Goal: Task Accomplishment & Management: Complete application form

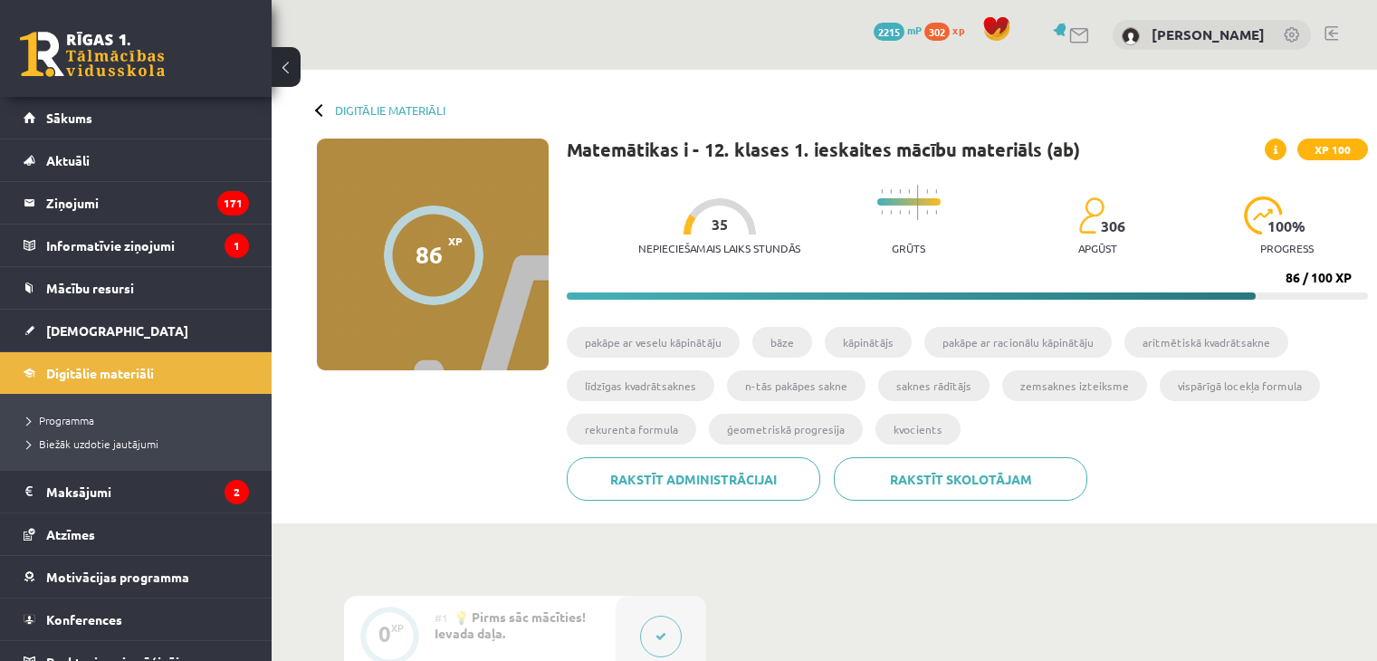
scroll to position [543, 0]
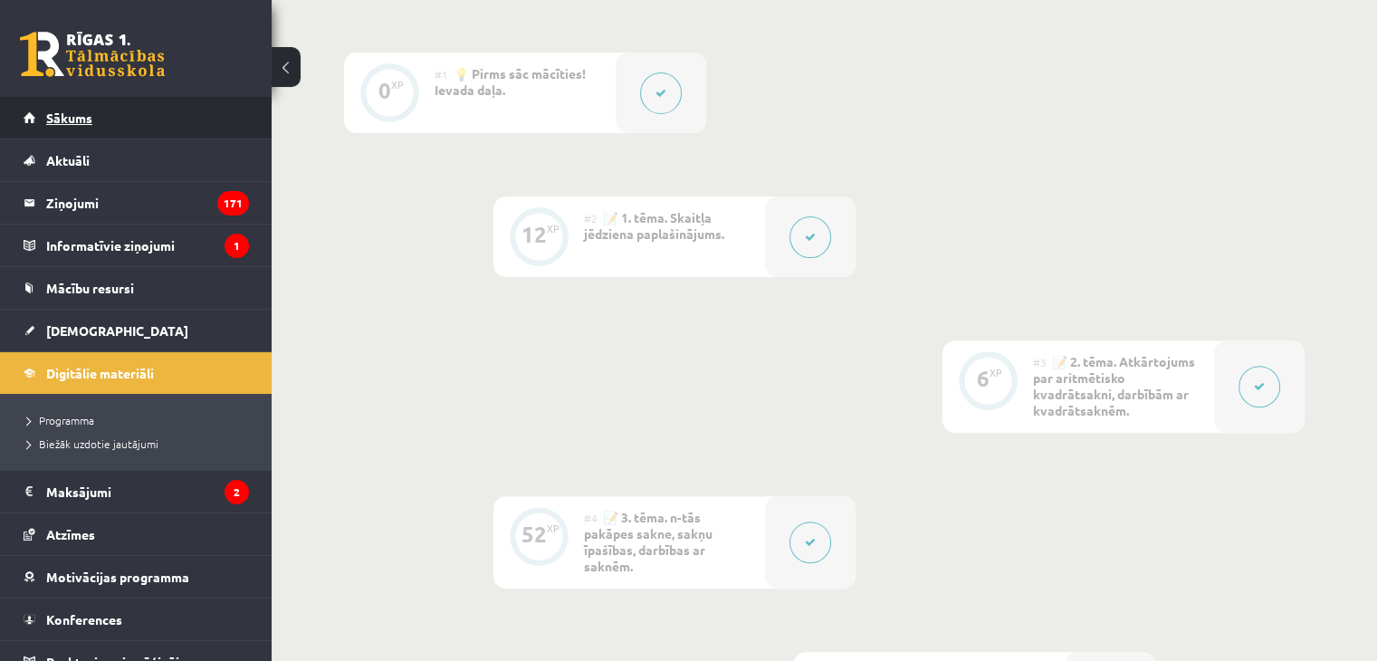
click at [78, 117] on span "Sākums" at bounding box center [69, 118] width 46 height 16
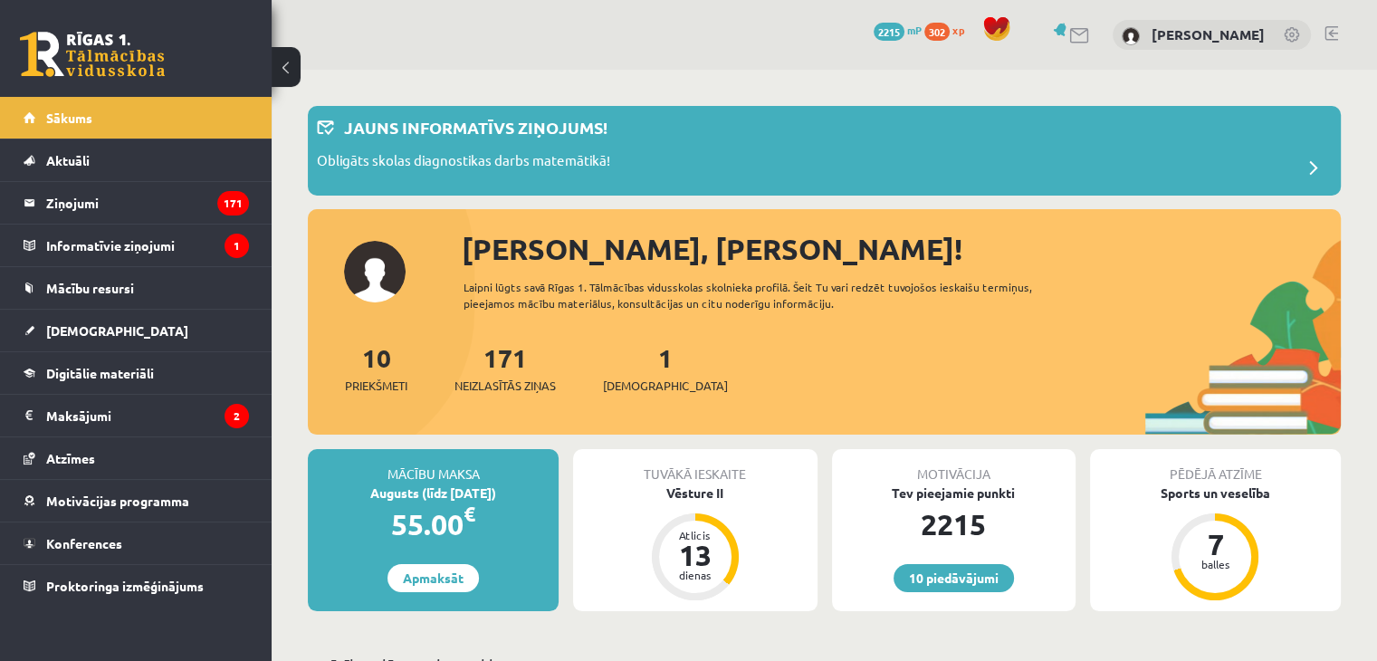
click at [1330, 37] on link at bounding box center [1332, 33] width 14 height 14
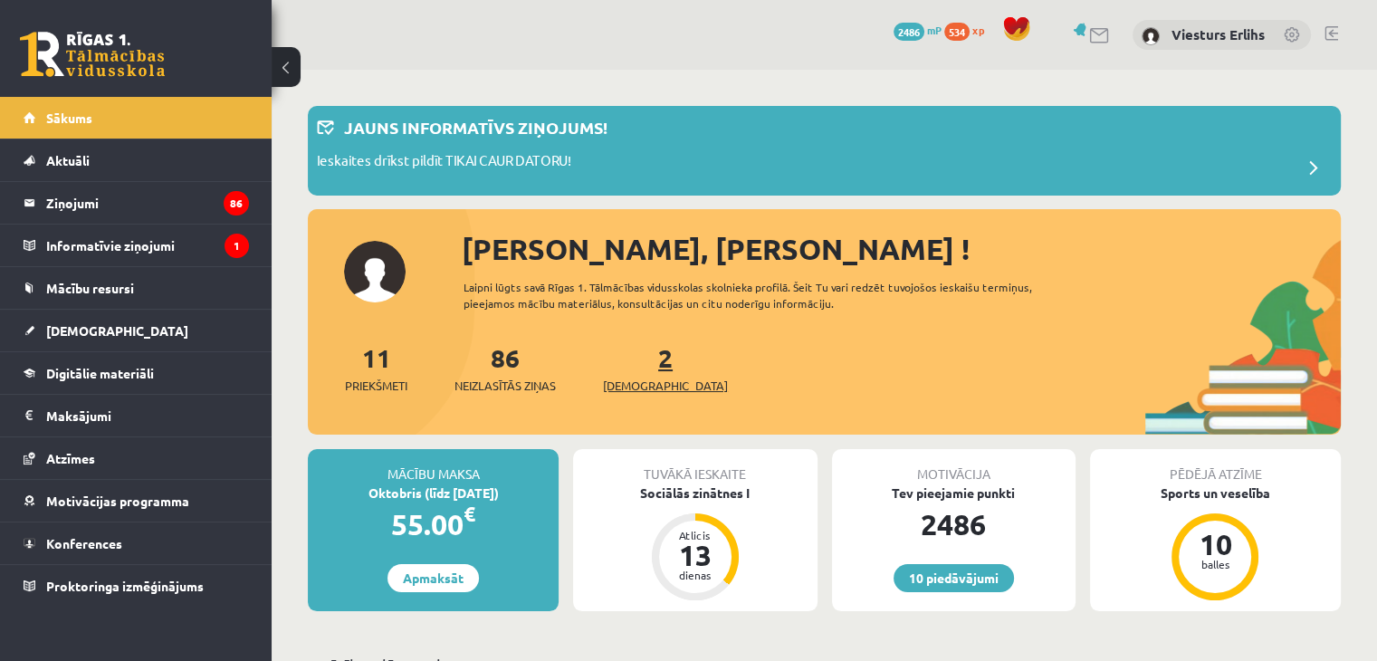
click at [630, 379] on span "[DEMOGRAPHIC_DATA]" at bounding box center [665, 386] width 125 height 18
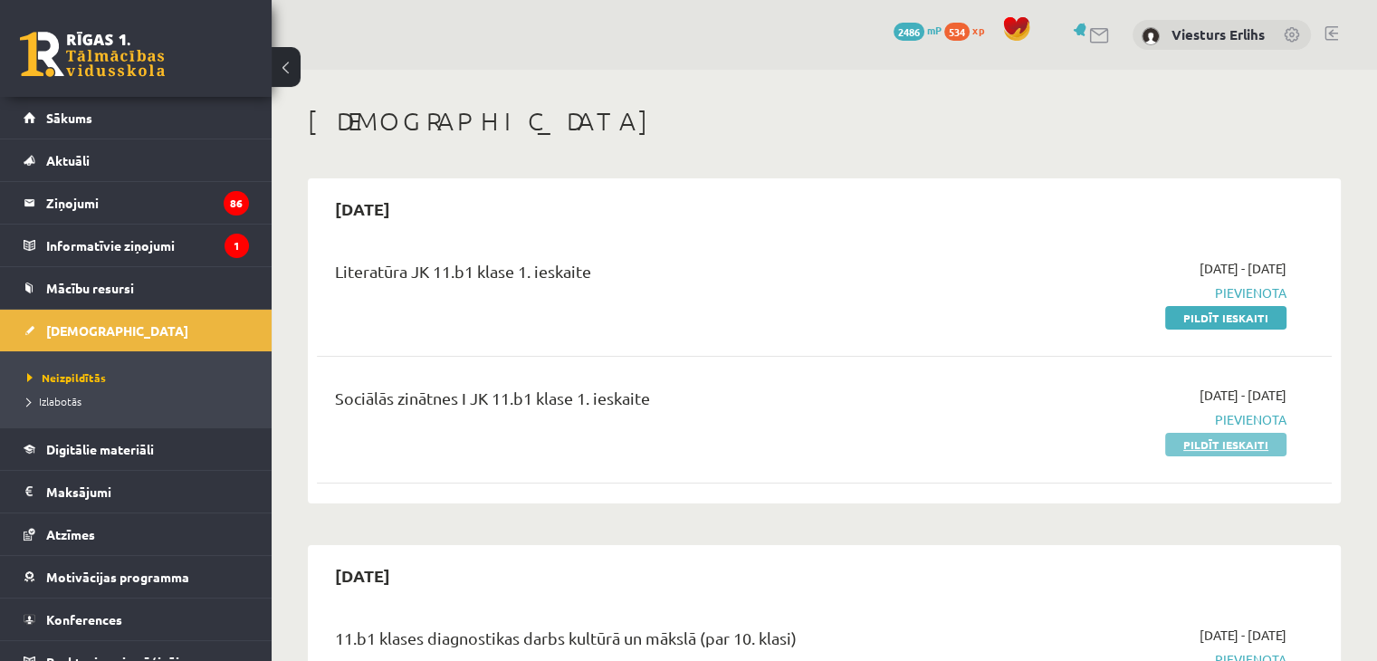
click at [1242, 440] on link "Pildīt ieskaiti" at bounding box center [1225, 445] width 121 height 24
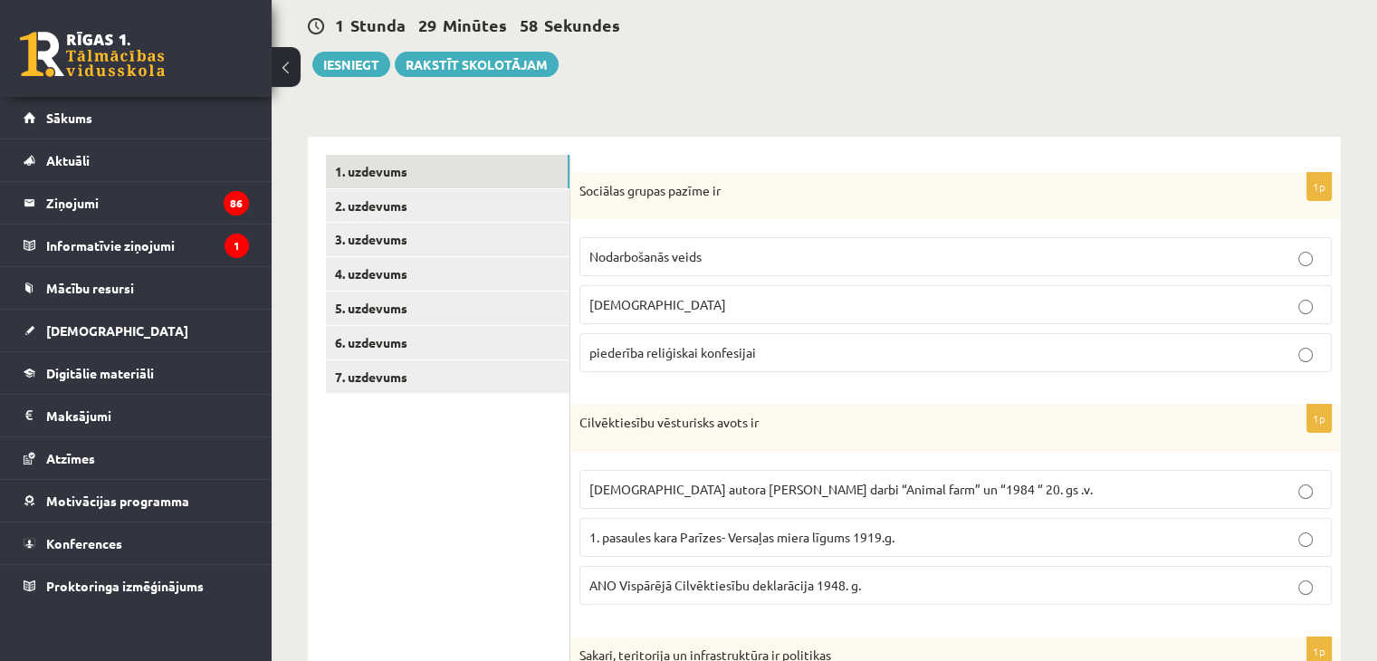
scroll to position [181, 0]
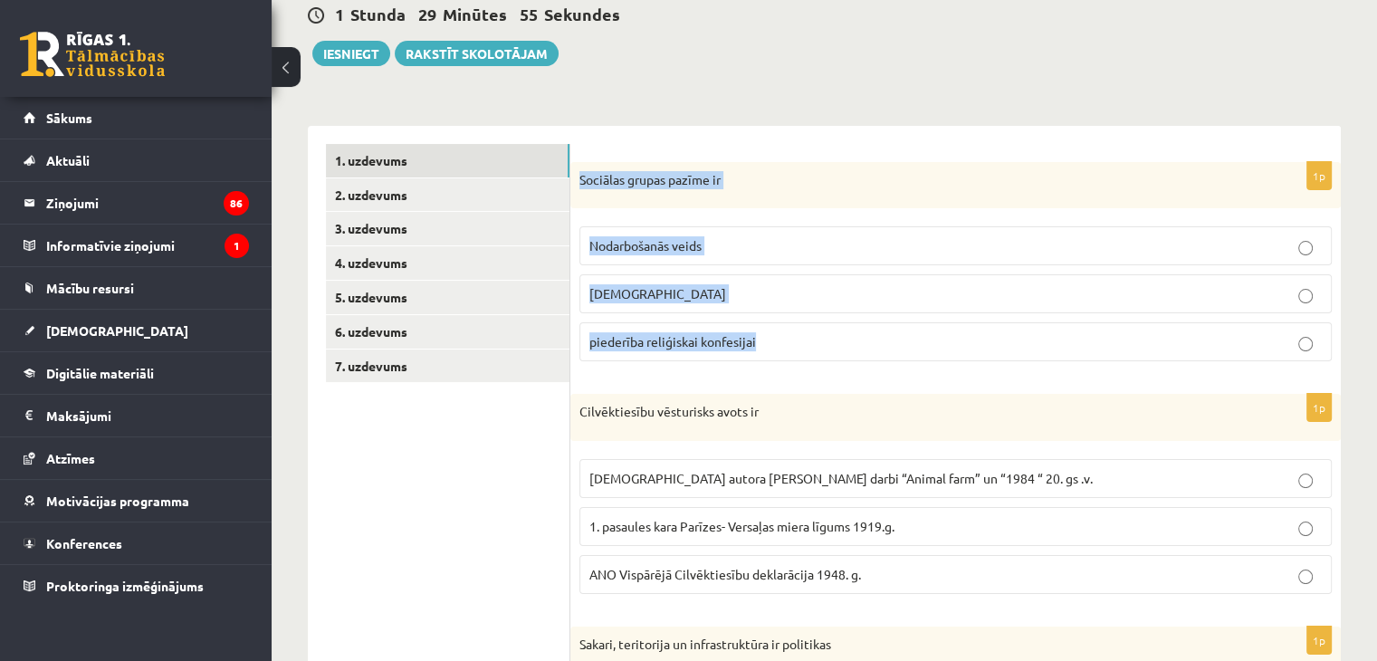
drag, startPoint x: 579, startPoint y: 172, endPoint x: 800, endPoint y: 335, distance: 275.2
click at [800, 335] on div "1p Sociālas grupas pazīme ir Nodarbošanās veids [DEMOGRAPHIC_DATA] piederība re…" at bounding box center [955, 269] width 770 height 215
copy div "Sociālas grupas pazīme ir Nodarbošanās veids individuālisms piederība reliģiska…"
click at [797, 344] on p "piederība reliģiskai konfesijai" at bounding box center [955, 341] width 732 height 19
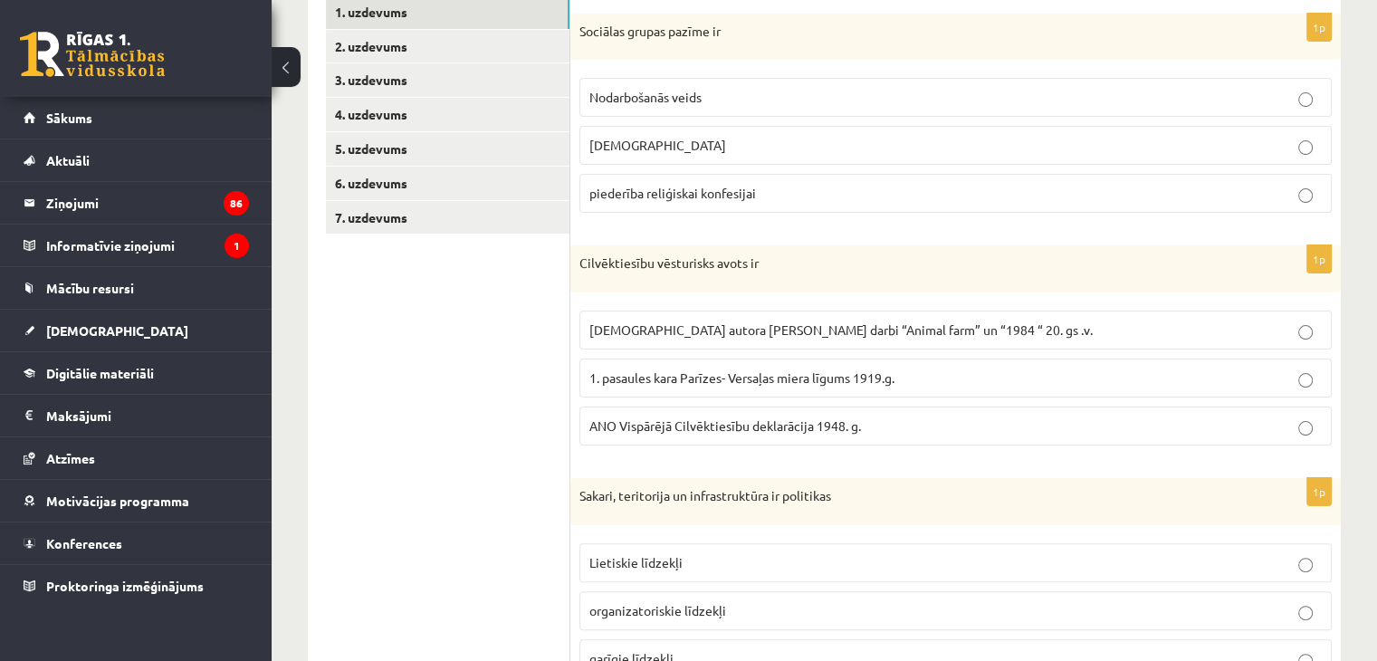
scroll to position [362, 0]
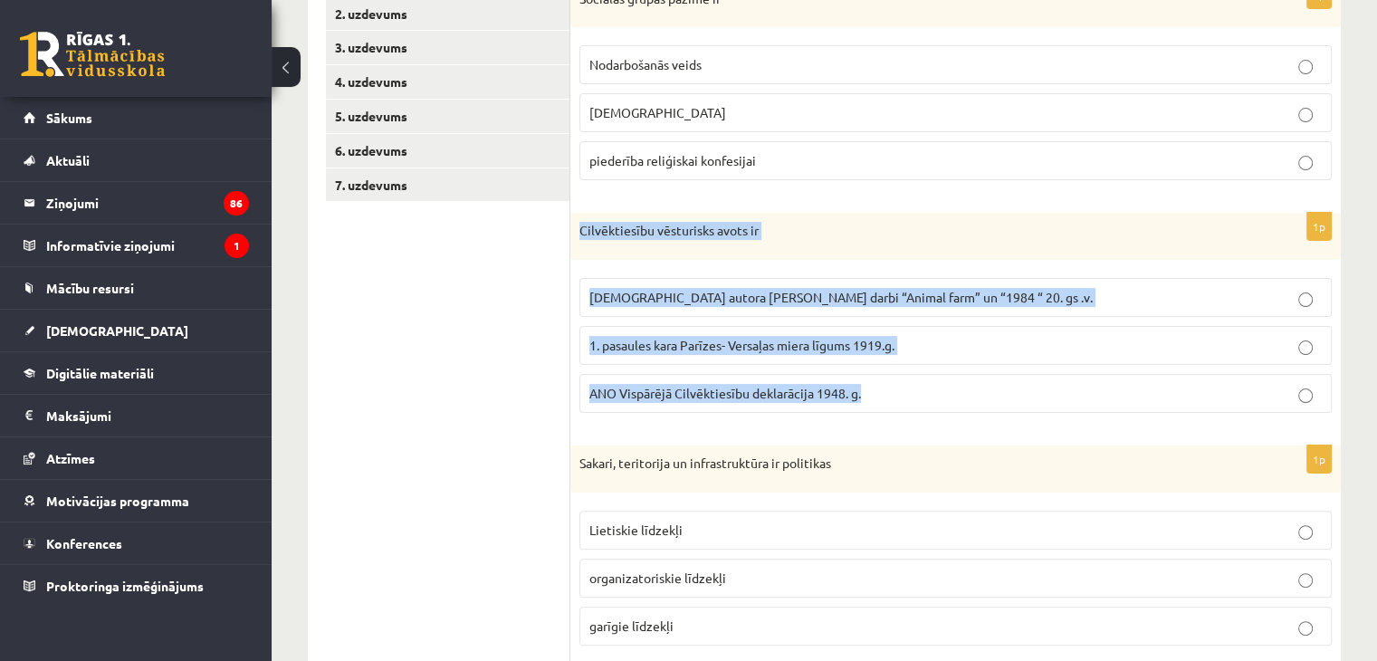
drag, startPoint x: 583, startPoint y: 234, endPoint x: 892, endPoint y: 389, distance: 345.8
click at [892, 389] on div "1p Cilvēktiesību vēsturisks avots ir Angļu autora George Orwell darbi “Animal f…" at bounding box center [955, 320] width 770 height 215
copy div "Cilvēktiesību vēsturisks avots ir Angļu autora George Orwell darbi “Animal farm…"
click at [978, 388] on p "ANO Vispārējā Cilvēktiesību deklarācija 1948. g." at bounding box center [955, 393] width 732 height 19
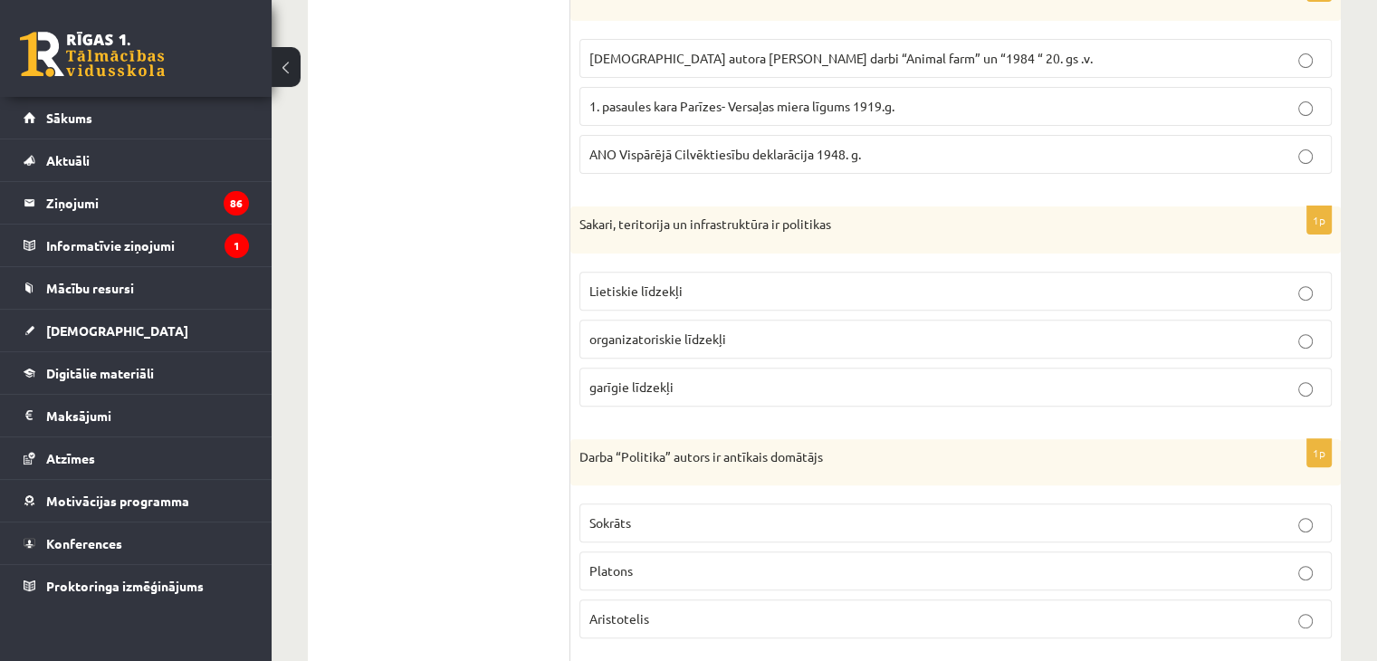
scroll to position [634, 0]
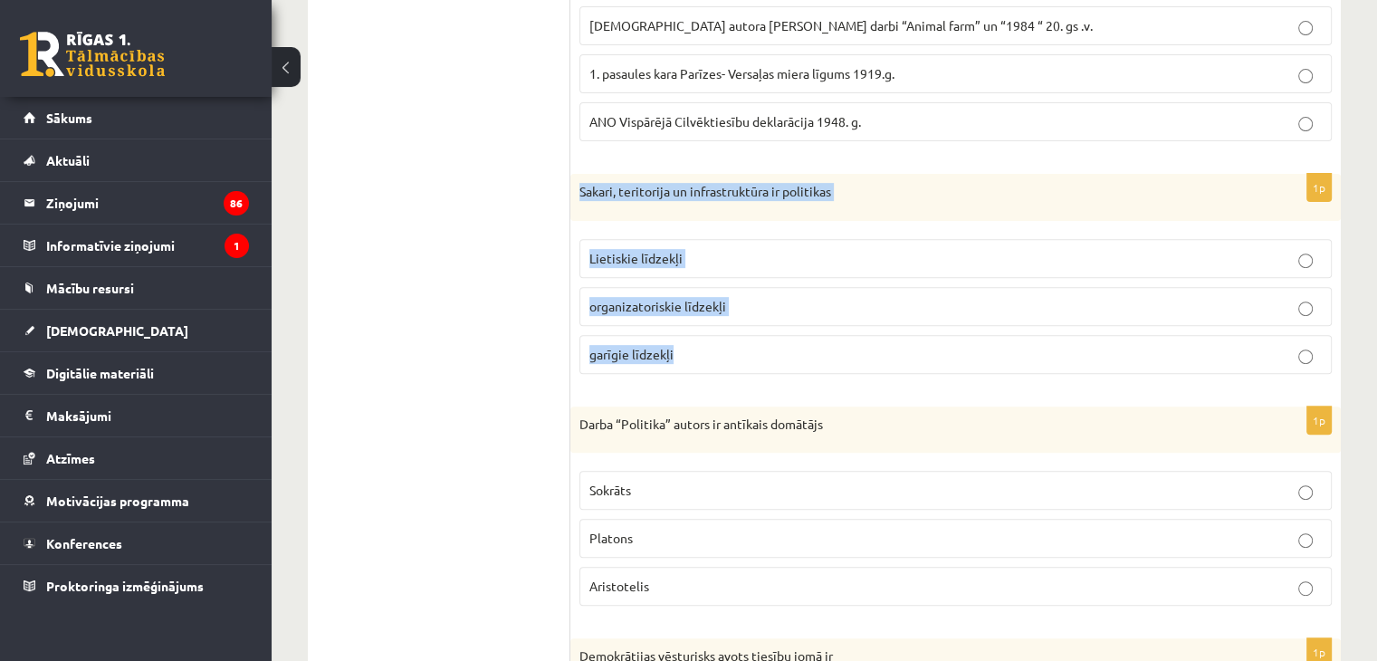
drag, startPoint x: 578, startPoint y: 190, endPoint x: 699, endPoint y: 349, distance: 199.5
click at [699, 349] on div "1p Sakari, teritorija un infrastruktūra ir politikas Lietiskie līdzekļi organiz…" at bounding box center [955, 281] width 770 height 215
copy div "Sakari, teritorija un infrastruktūra ir politikas Lietiskie līdzekļi organizato…"
click at [721, 259] on p "Lietiskie līdzekļi" at bounding box center [955, 258] width 732 height 19
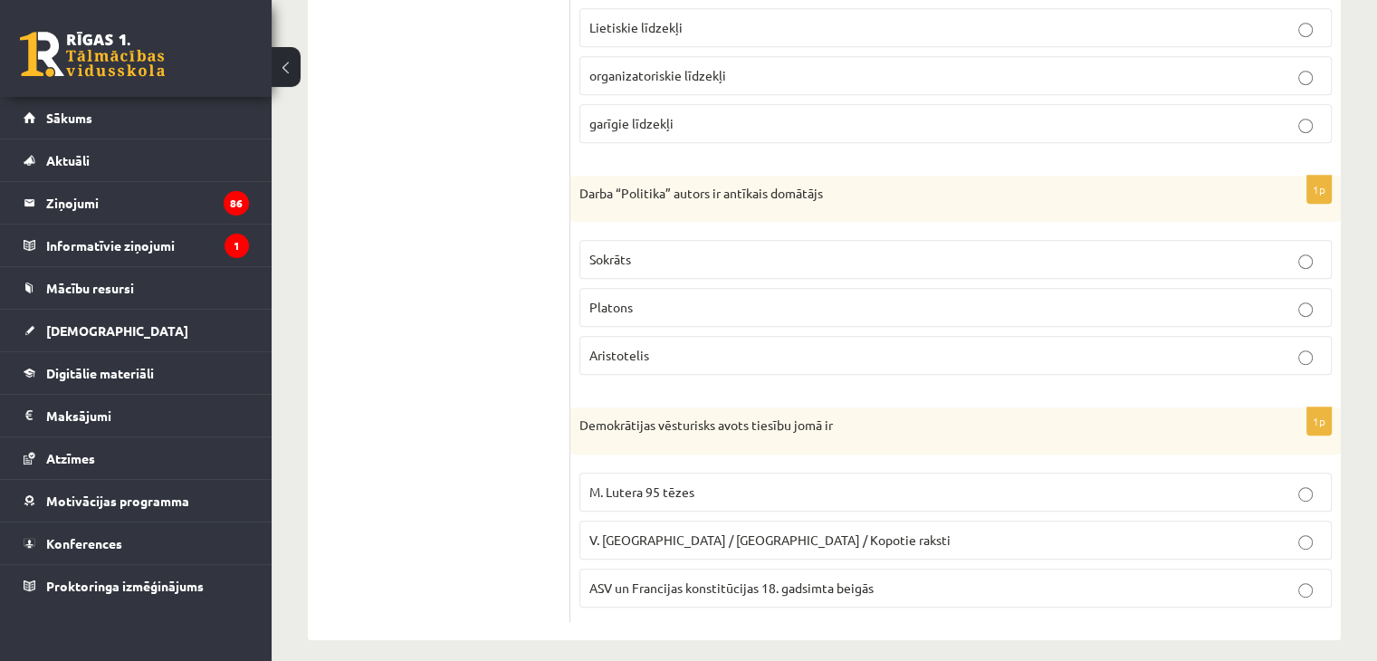
scroll to position [875, 0]
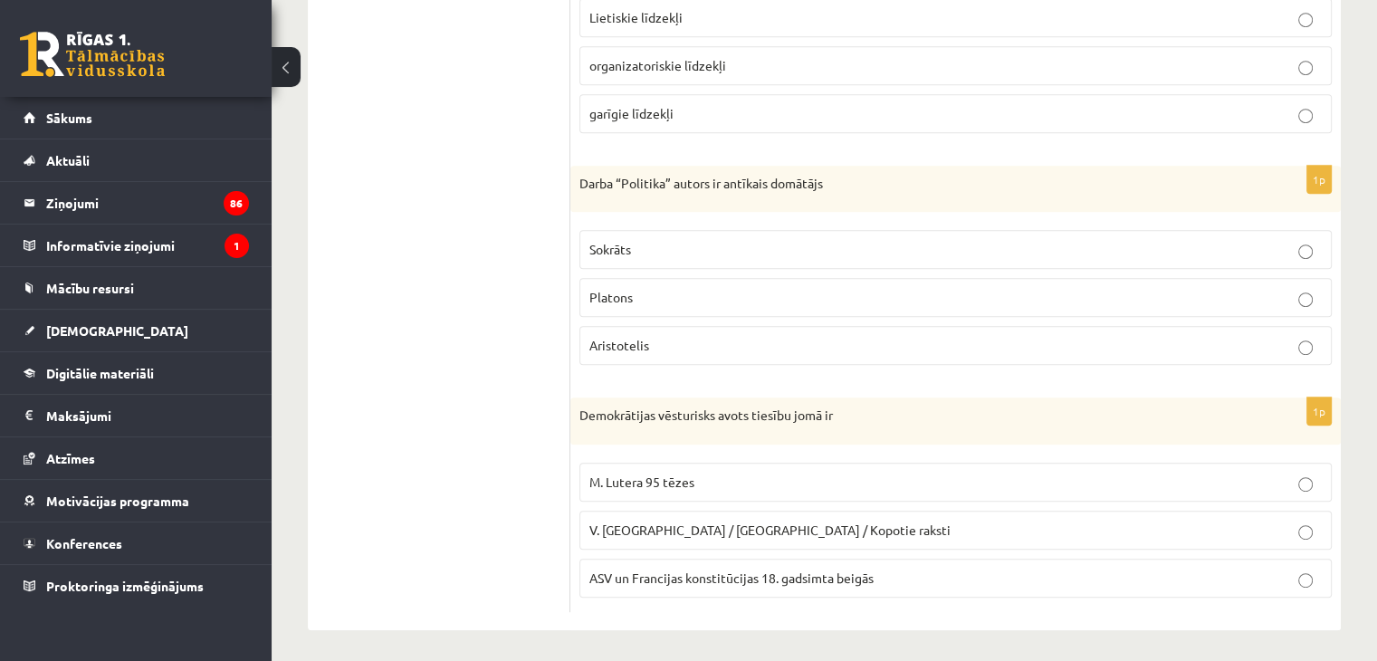
drag, startPoint x: 569, startPoint y: 175, endPoint x: 677, endPoint y: 340, distance: 198.1
click at [677, 340] on div "**********" at bounding box center [824, 31] width 1033 height 1198
click at [529, 215] on ul "1. uzdevums 2. uzdevums 3. uzdevums 4. uzdevums 5. uzdevums 6. uzdevums 7. uzde…" at bounding box center [448, 31] width 244 height 1162
drag, startPoint x: 579, startPoint y: 178, endPoint x: 666, endPoint y: 331, distance: 176.0
click at [666, 331] on div "1p Darba “Politika” autors ir antīkais domātājs Sokrāts Platons Aristotelis" at bounding box center [955, 273] width 770 height 215
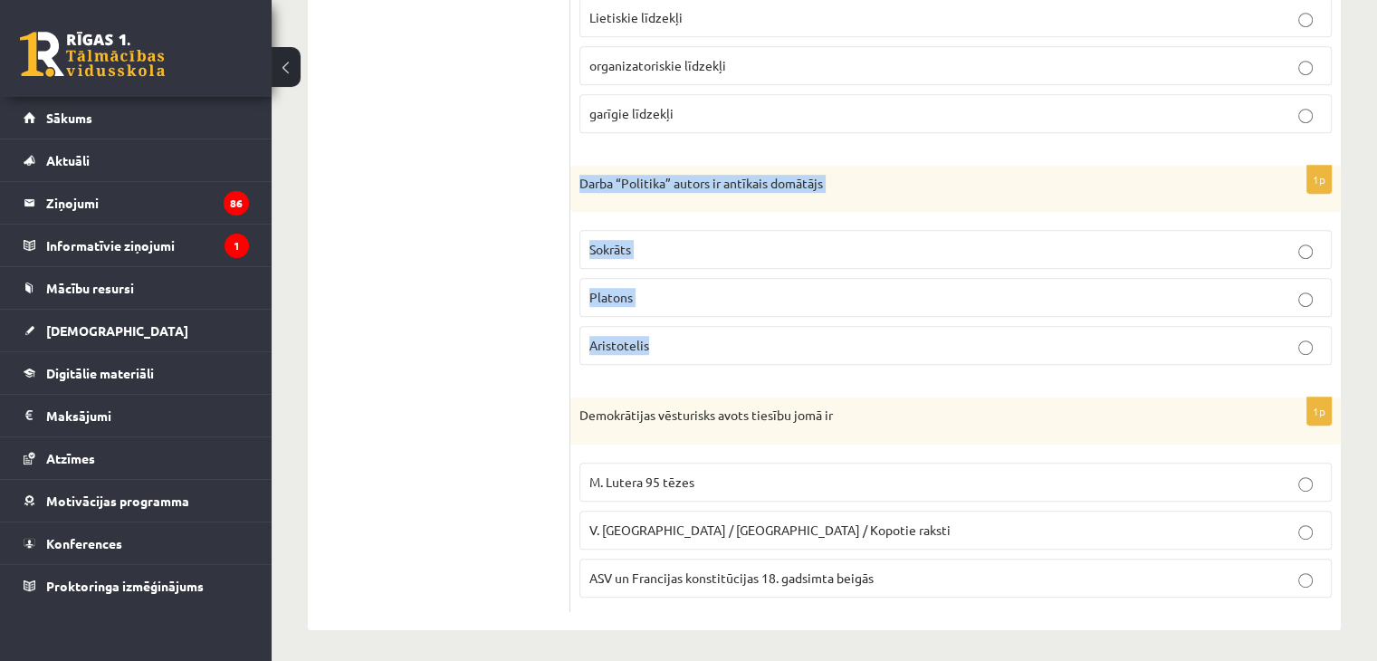
copy div "Darba “Politika” autors ir antīkais domātājs Sokrāts Platons Aristotelis"
click at [686, 348] on p "Aristotelis" at bounding box center [955, 345] width 732 height 19
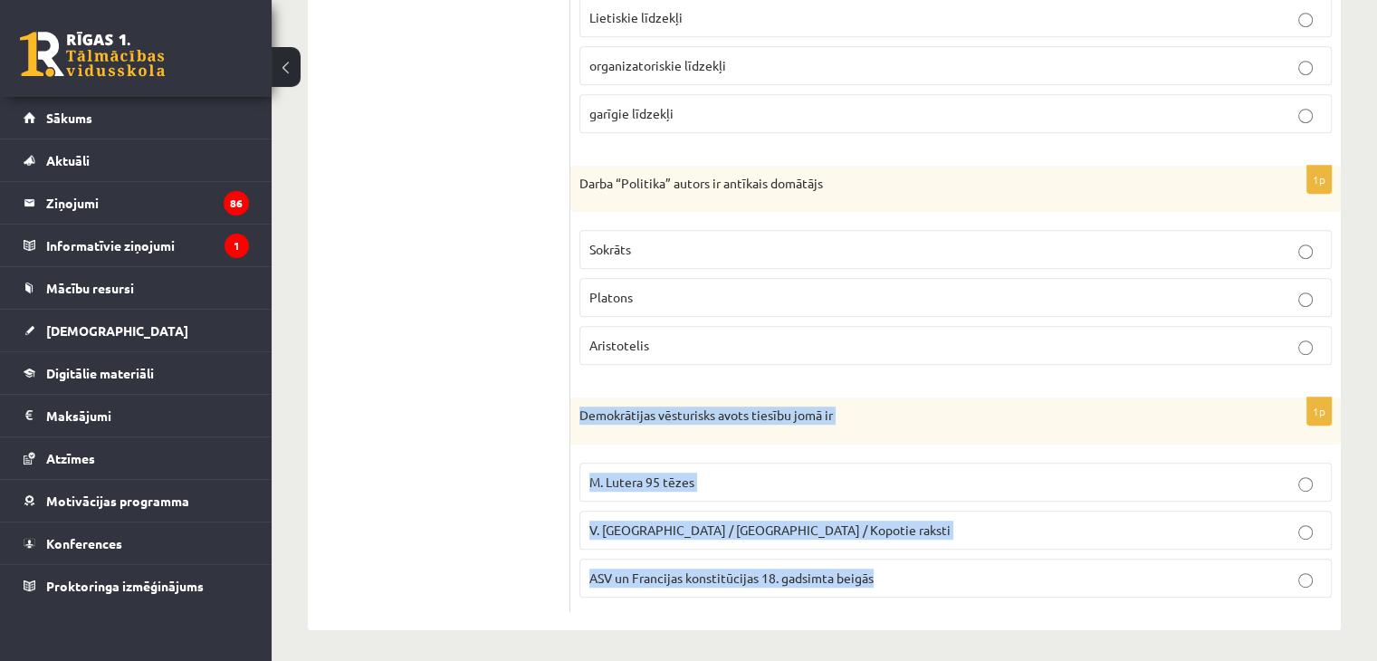
drag, startPoint x: 581, startPoint y: 410, endPoint x: 915, endPoint y: 559, distance: 365.6
click at [915, 559] on div "1p Demokrātijas vēsturisks avots tiesību jomā ir M. Lutera 95 tēzes V. Ļeņina /…" at bounding box center [955, 504] width 770 height 215
copy div "Demokrātijas vēsturisks avots tiesību jomā ir M. Lutera 95 tēzes V. Ļeņina / Uļ…"
click at [906, 581] on p "ASV un Francijas konstitūcijas 18. gadsimta beigās" at bounding box center [955, 578] width 732 height 19
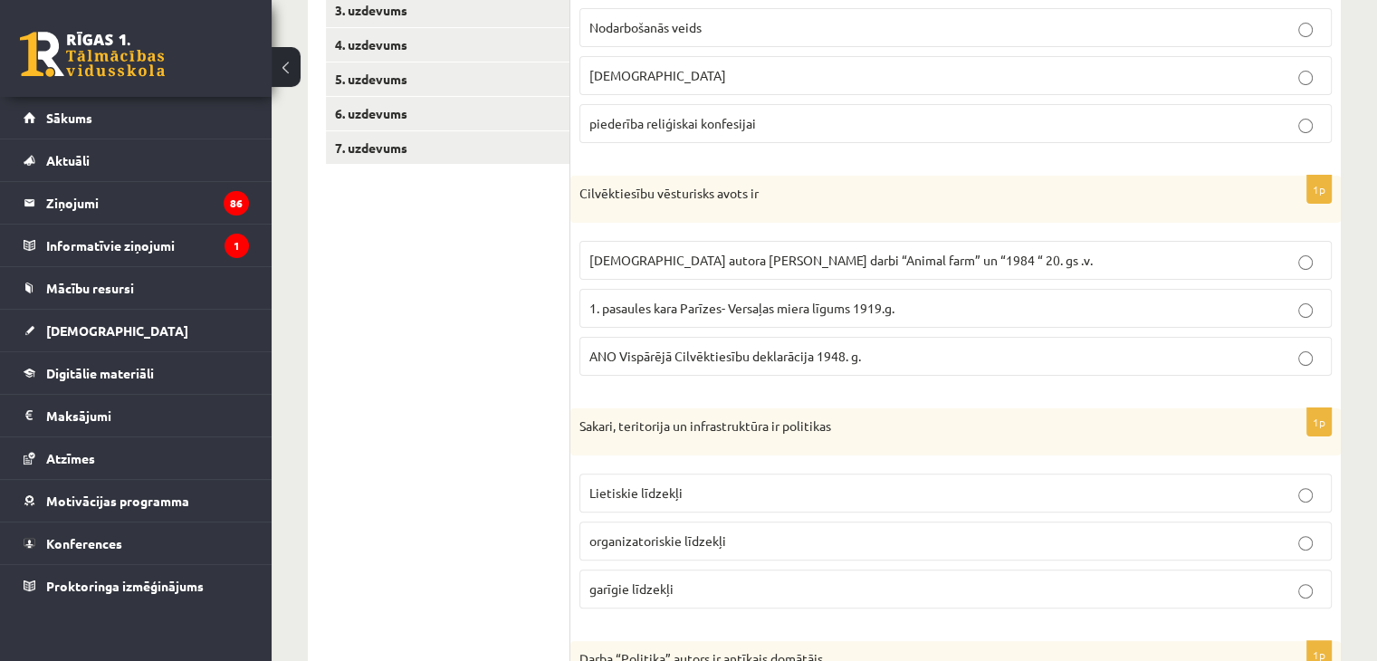
scroll to position [241, 0]
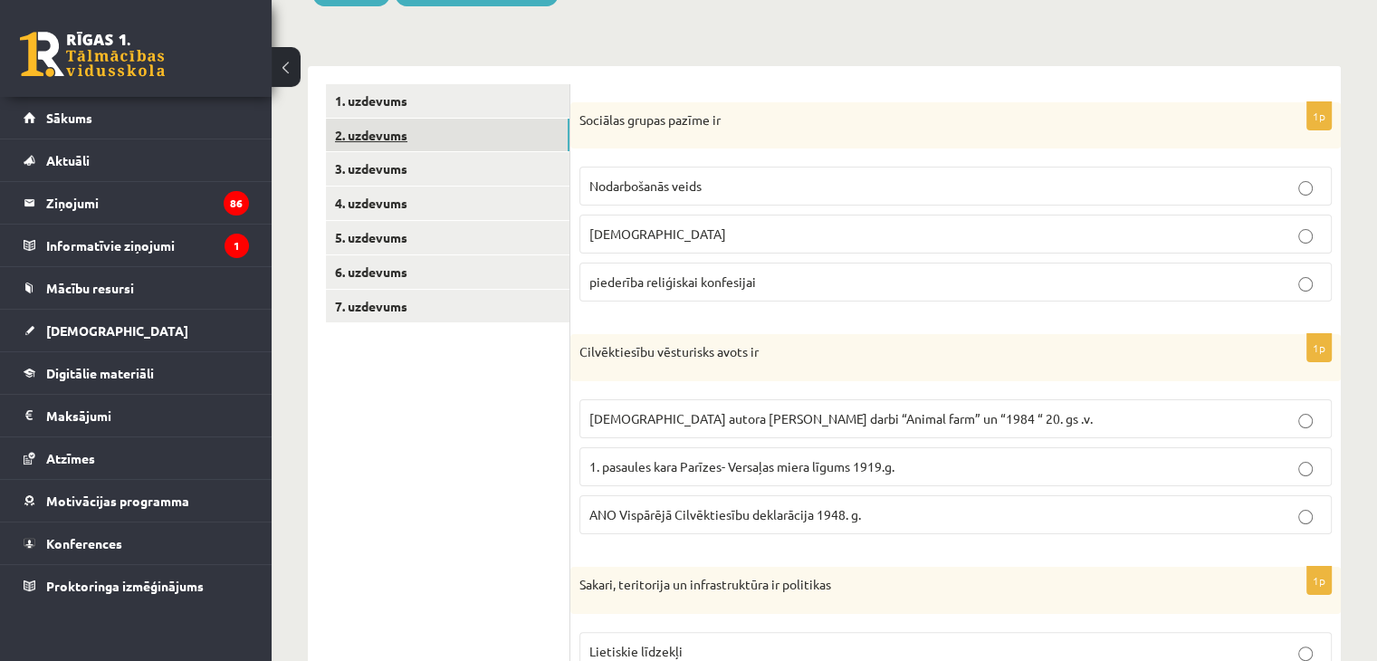
click at [373, 142] on link "2. uzdevums" at bounding box center [448, 135] width 244 height 33
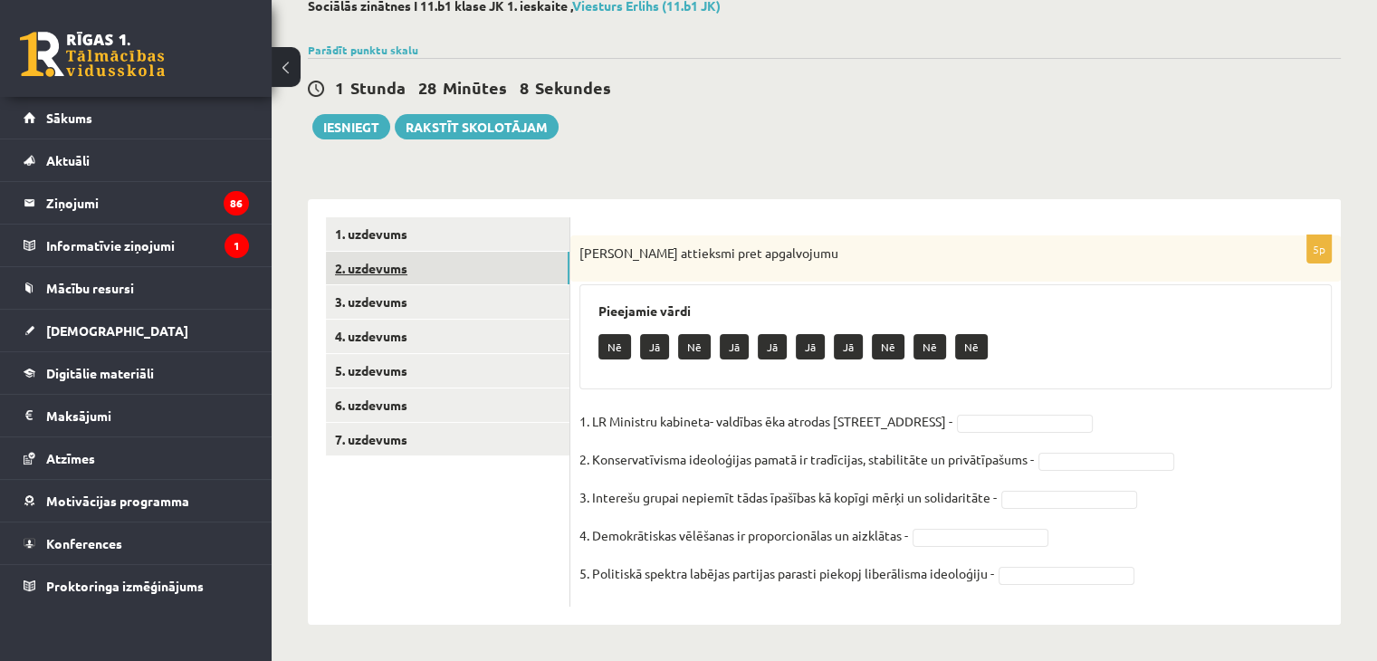
scroll to position [108, 0]
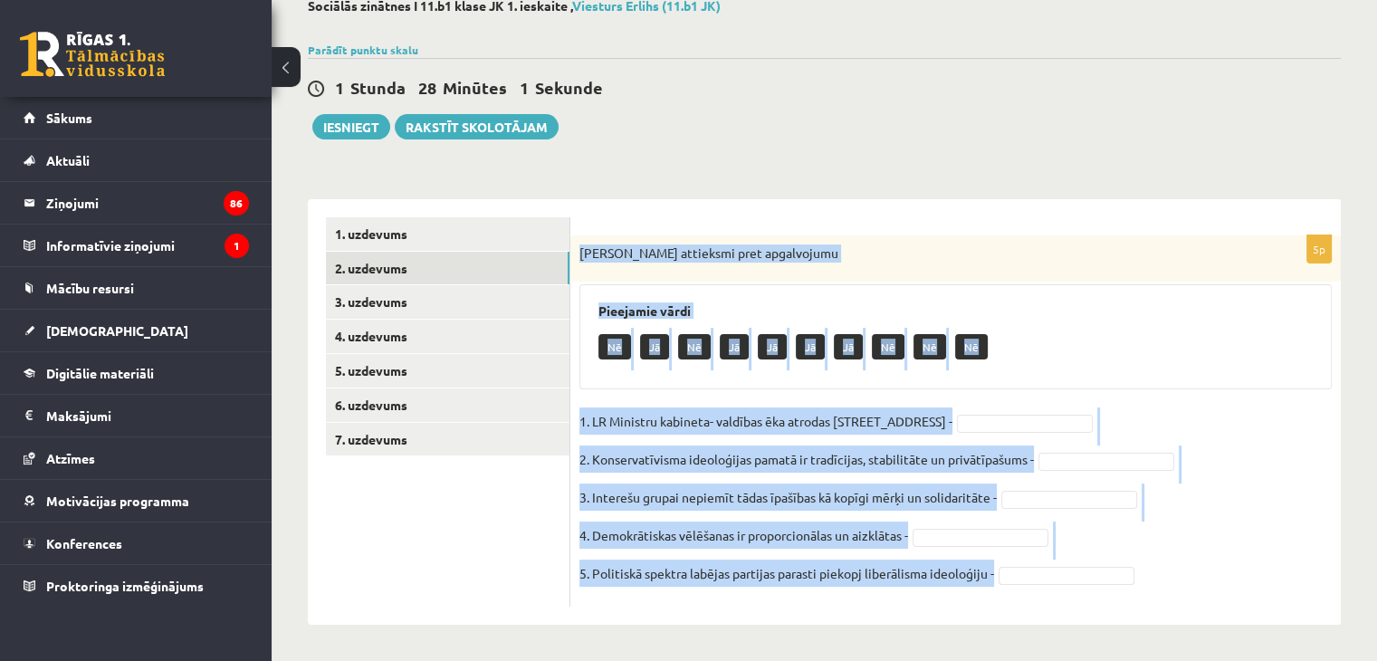
drag, startPoint x: 579, startPoint y: 249, endPoint x: 1058, endPoint y: 566, distance: 574.3
click at [1058, 566] on div "5p Izsaki attieksmi pret apgalvojumu Pieejamie vārdi Nē Jā Nē Jā Jā Jā Jā Nē Nē…" at bounding box center [955, 420] width 770 height 371
copy div "Izsaki attieksmi pret apgalvojumu Pieejamie vārdi Nē Jā Nē Jā Jā Jā Jā Nē Nē Nē…"
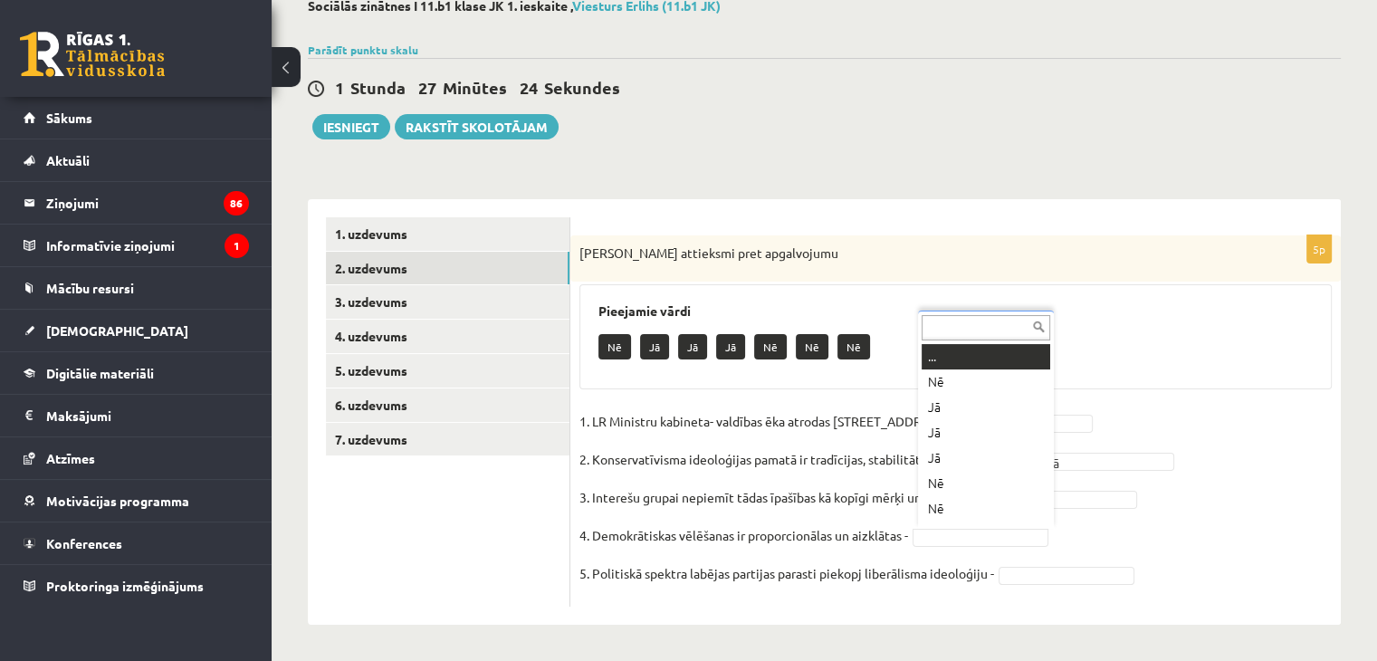
scroll to position [22, 0]
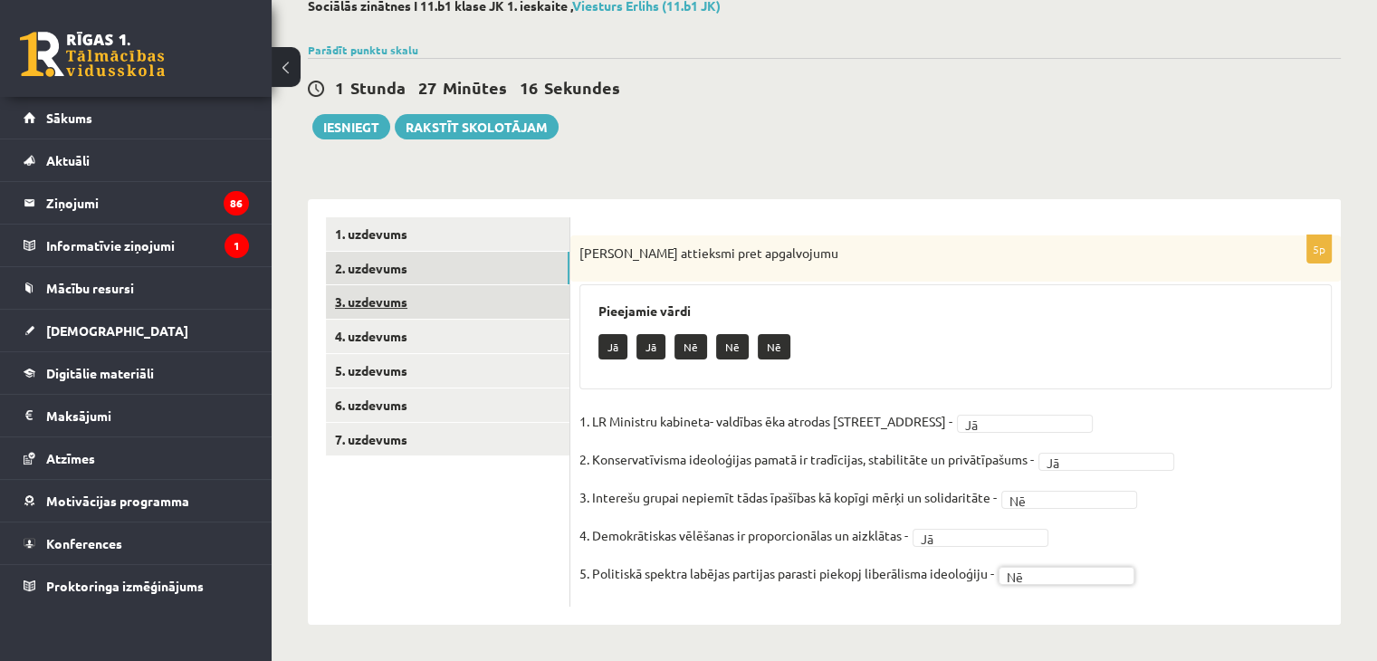
click at [398, 299] on link "3. uzdevums" at bounding box center [448, 301] width 244 height 33
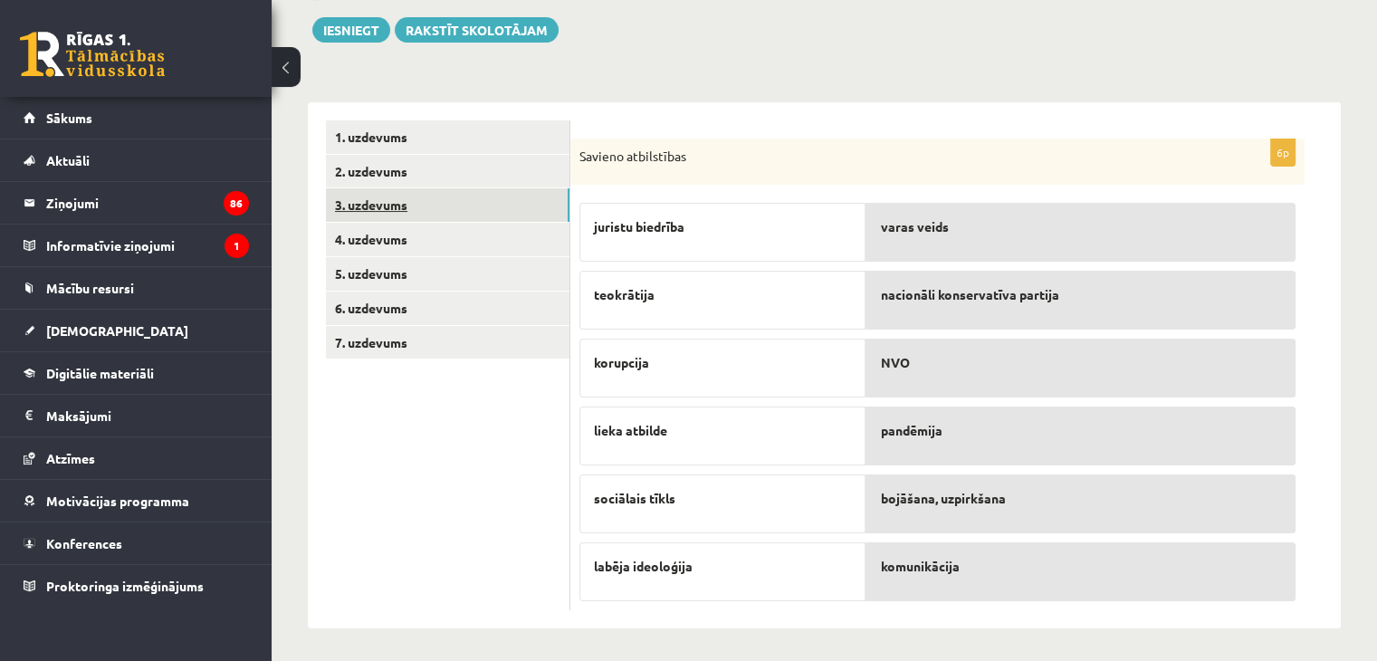
scroll to position [206, 0]
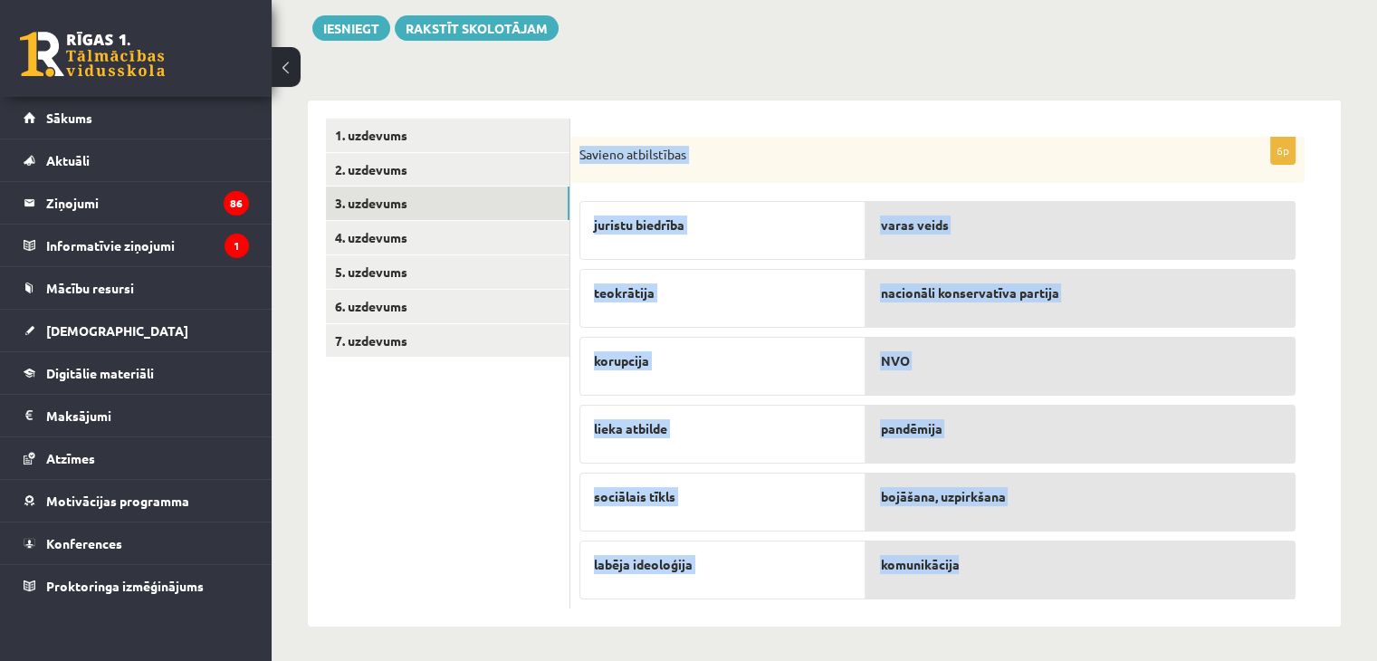
drag, startPoint x: 584, startPoint y: 148, endPoint x: 1046, endPoint y: 548, distance: 611.0
click at [1046, 548] on div "6p Savieno atbilstības juristu biedrība teokrātija korupcija lieka atbilde soci…" at bounding box center [937, 373] width 734 height 473
copy div "Savieno atbilstības juristu biedrība teokrātija korupcija lieka atbilde sociāla…"
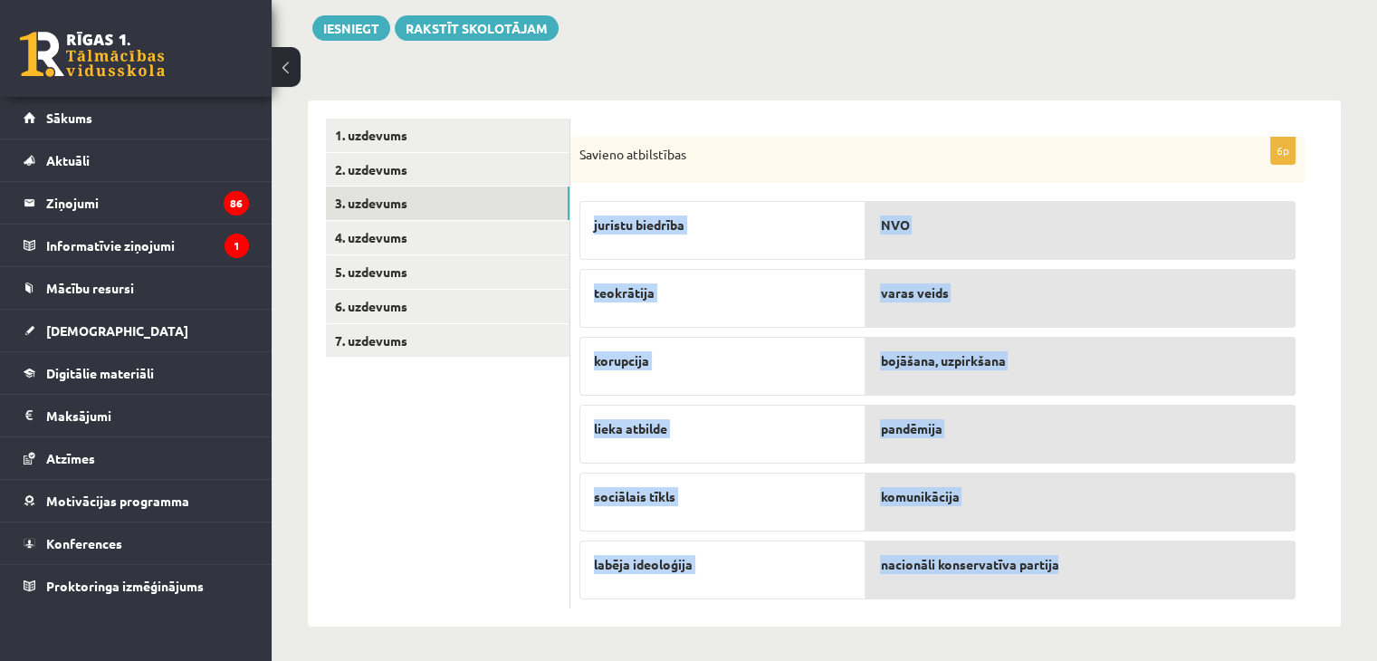
drag, startPoint x: 1323, startPoint y: 208, endPoint x: 1205, endPoint y: 533, distance: 345.7
click at [1205, 533] on div "6p Savieno atbilstības juristu biedrība teokrātija korupcija lieka atbilde soci…" at bounding box center [955, 363] width 770 height 527
copy fieldset "juristu biedrība teokrātija korupcija lieka atbilde sociālais tīkls labēja ideo…"
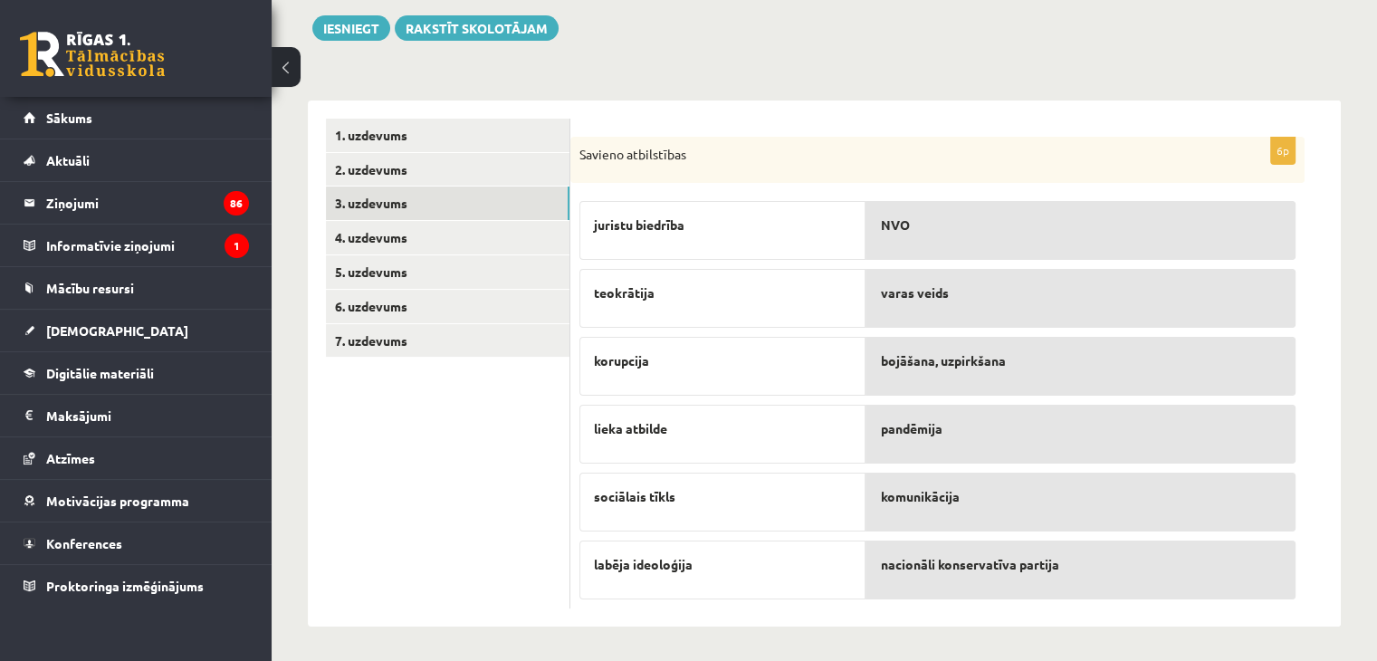
click at [760, 148] on p "Savieno atbilstības" at bounding box center [892, 155] width 626 height 18
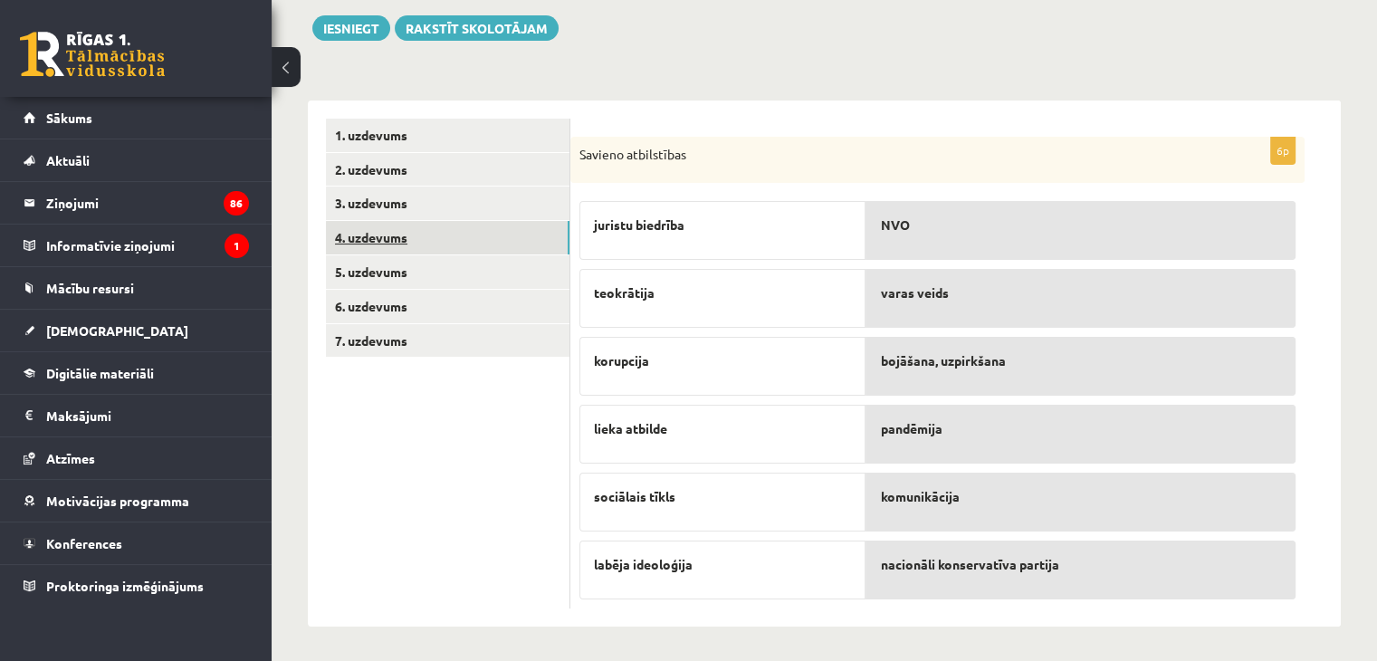
click at [402, 244] on link "4. uzdevums" at bounding box center [448, 237] width 244 height 33
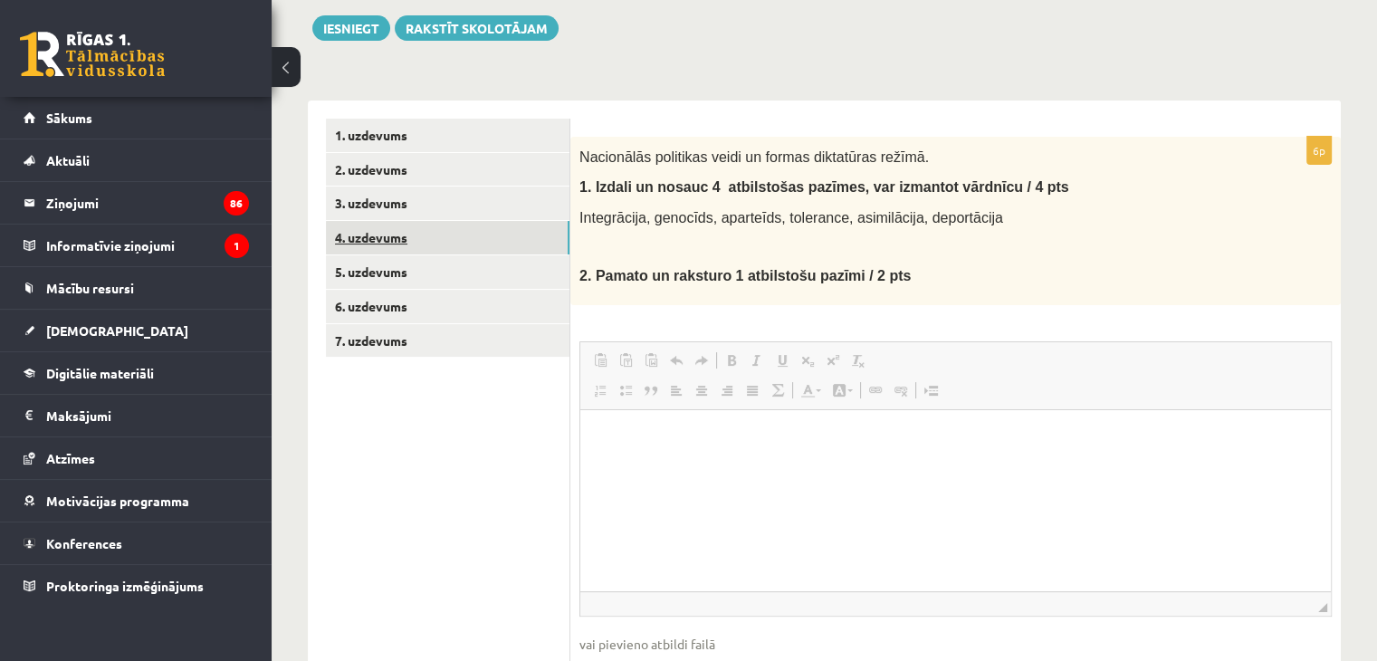
scroll to position [0, 0]
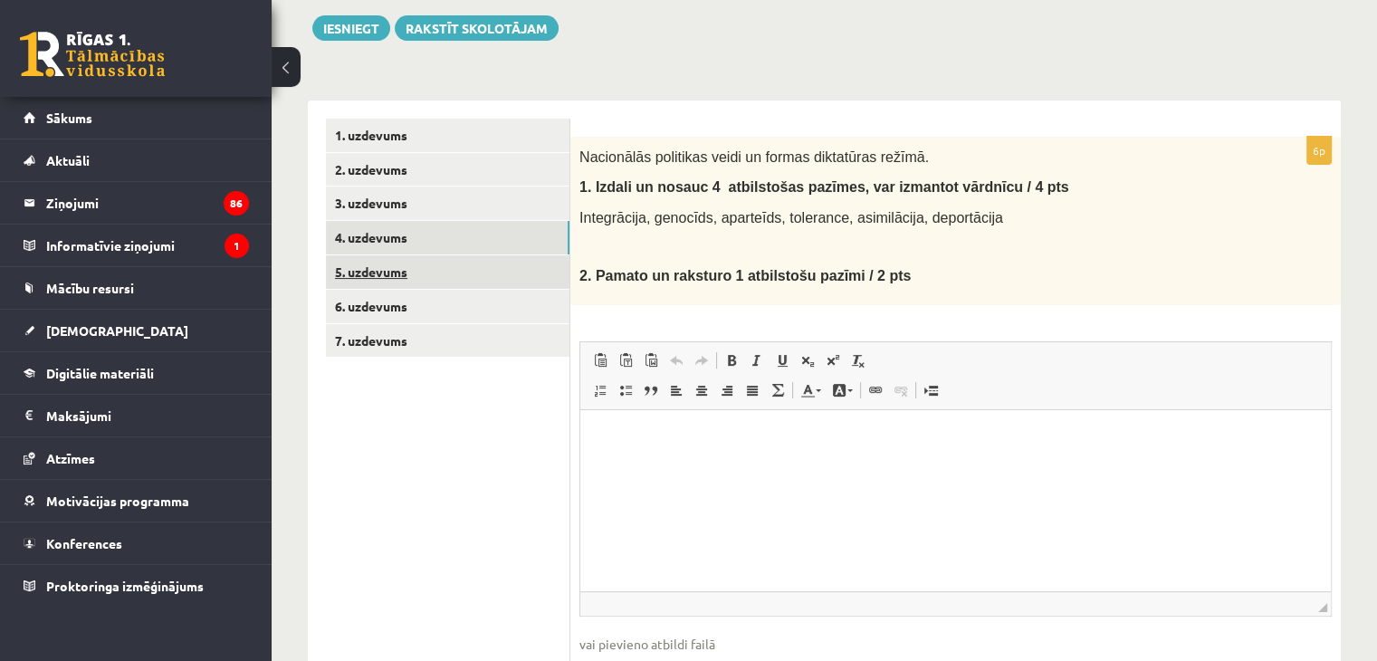
click at [400, 265] on link "5. uzdevums" at bounding box center [448, 271] width 244 height 33
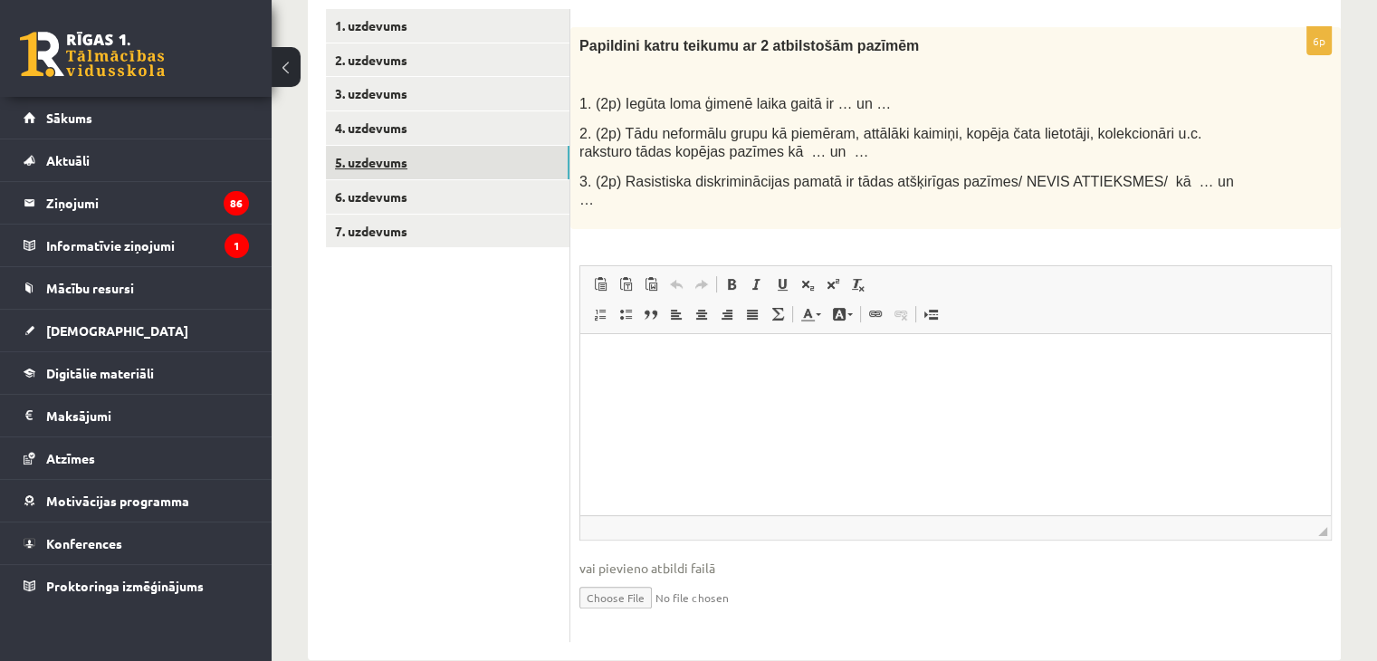
scroll to position [332, 0]
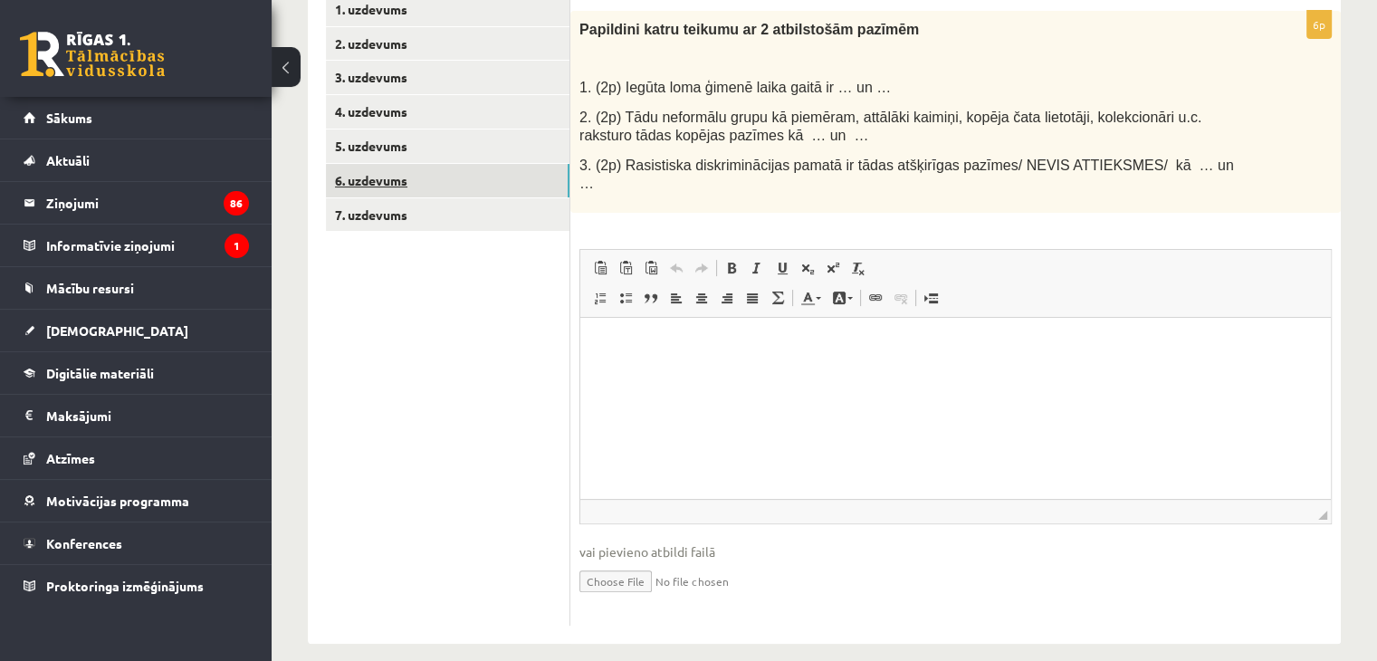
click at [389, 184] on link "6. uzdevums" at bounding box center [448, 180] width 244 height 33
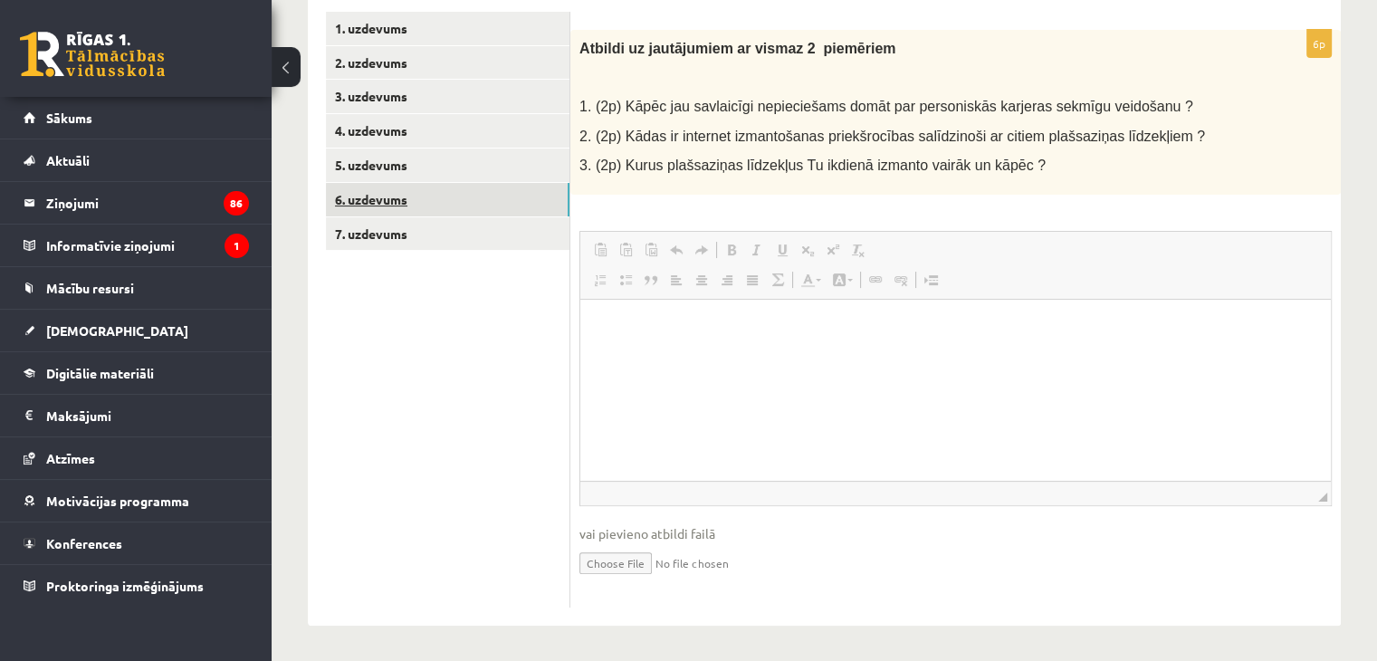
scroll to position [0, 0]
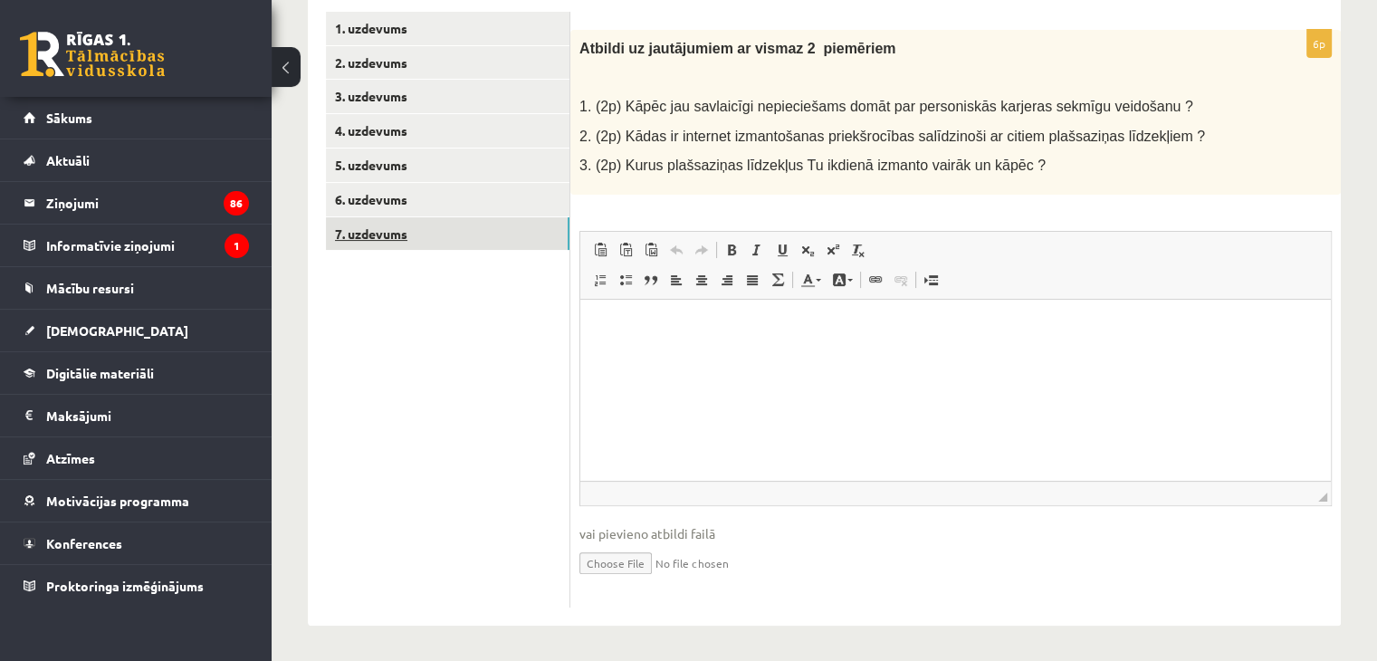
click at [382, 234] on link "7. uzdevums" at bounding box center [448, 233] width 244 height 33
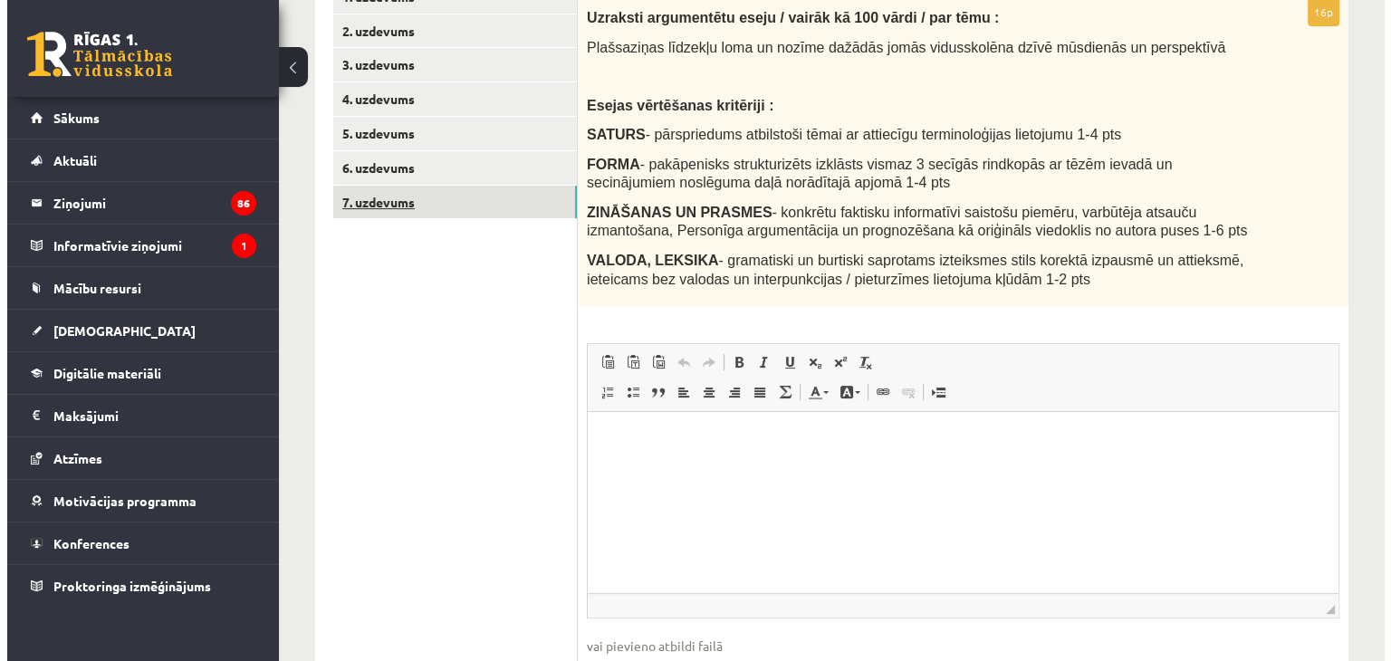
scroll to position [313, 0]
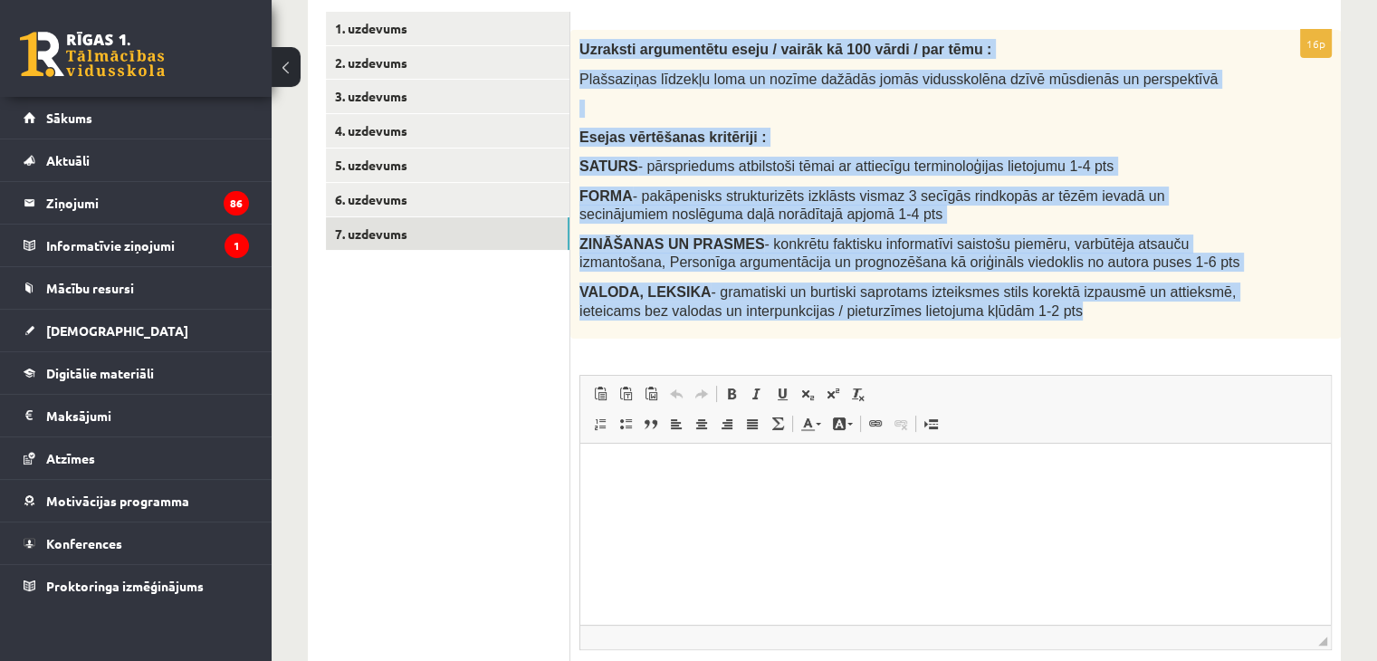
drag, startPoint x: 575, startPoint y: 43, endPoint x: 1019, endPoint y: 323, distance: 525.2
click at [1019, 323] on div "Uzraksti argumentētu eseju / vairāk kā 100 vārdi / par tēmu : Plašsaziņas līdze…" at bounding box center [955, 184] width 770 height 309
copy div "Uzraksti argumentētu eseju / vairāk kā 100 vārdi / par tēmu : Plašsaziņas līdze…"
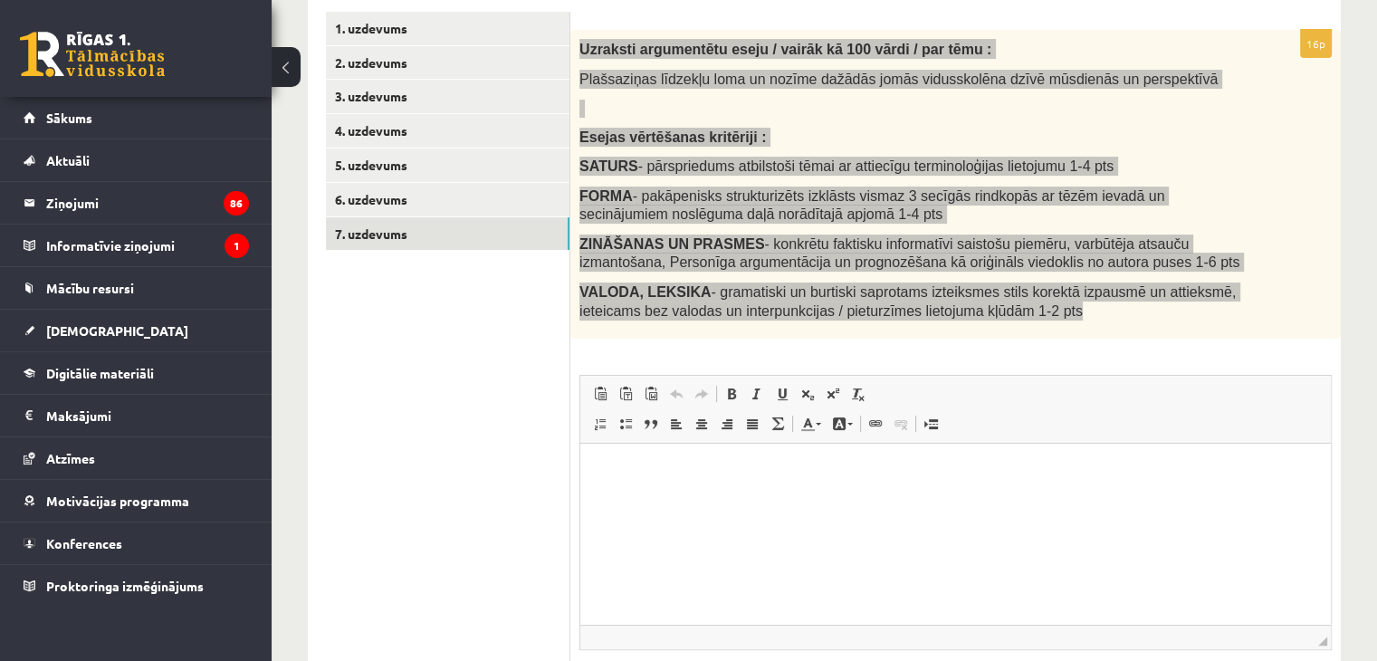
click at [684, 499] on html at bounding box center [955, 471] width 751 height 55
click at [700, 474] on p "**********" at bounding box center [955, 471] width 715 height 19
click at [695, 473] on p "**********" at bounding box center [955, 471] width 715 height 19
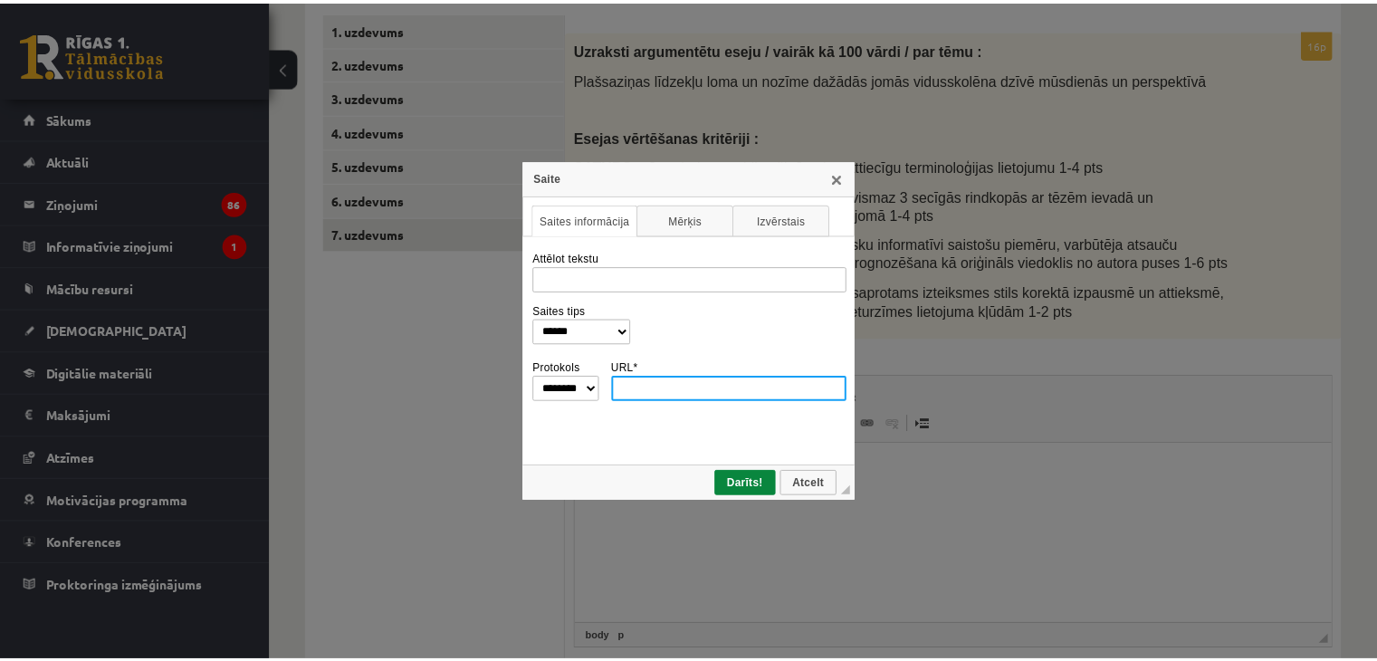
scroll to position [0, 0]
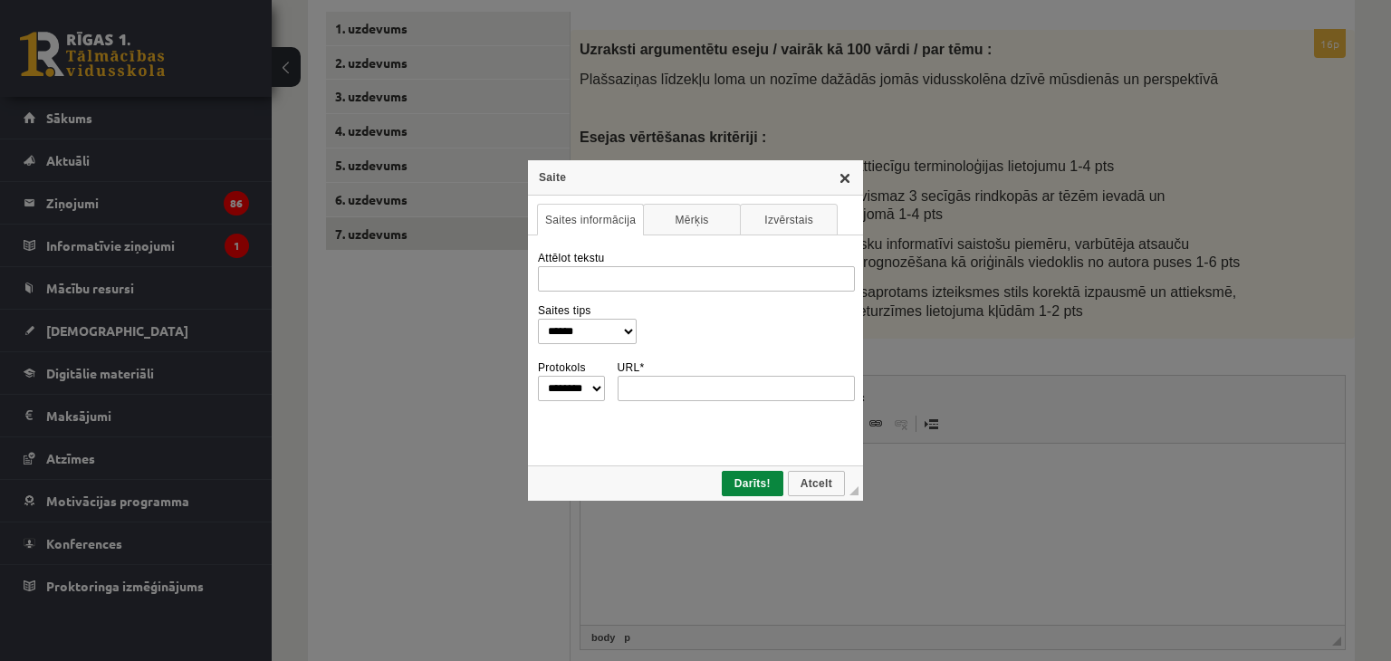
click at [845, 179] on link "X" at bounding box center [844, 177] width 14 height 14
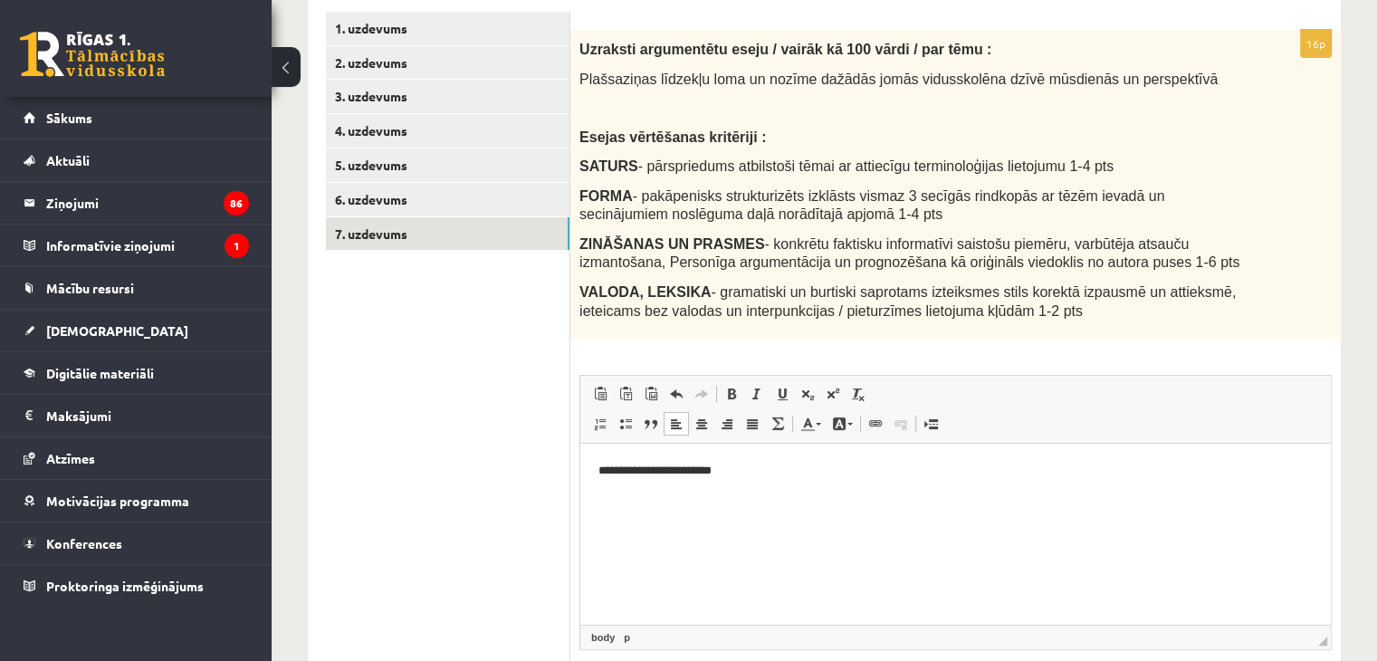
click at [746, 477] on p "**********" at bounding box center [955, 471] width 715 height 19
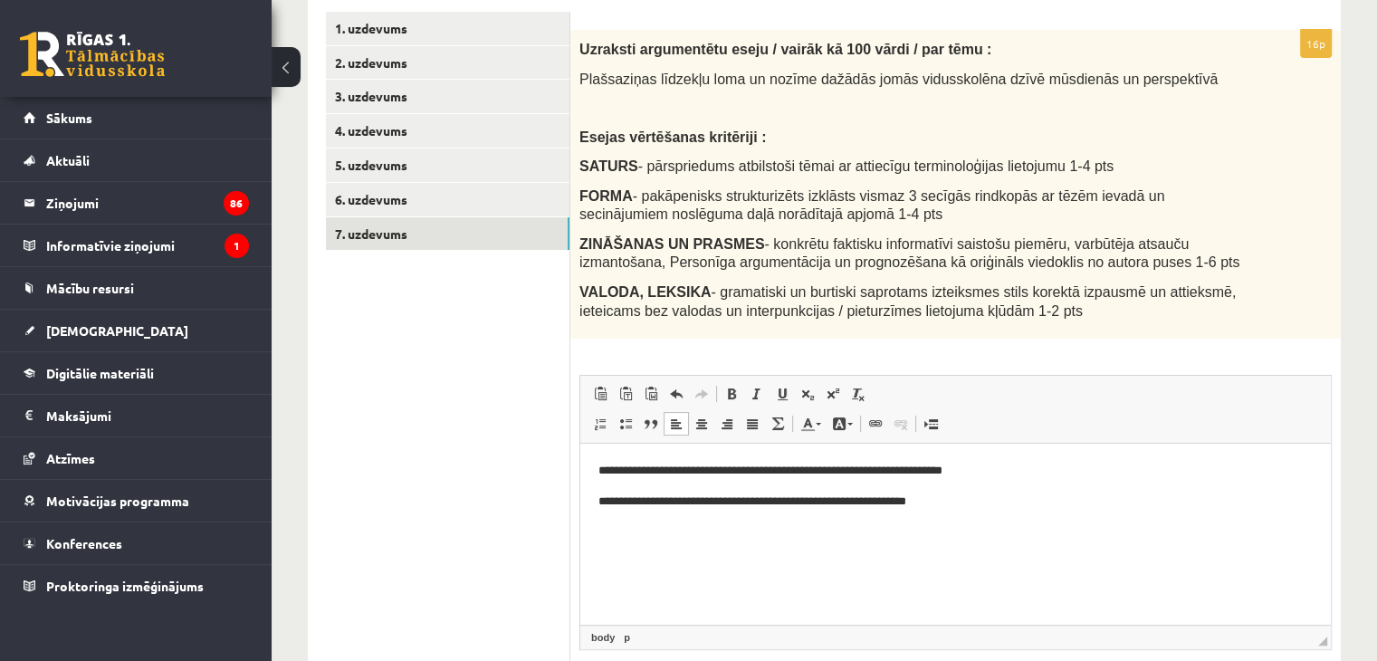
click at [838, 502] on p "**********" at bounding box center [955, 502] width 715 height 19
click at [975, 505] on p "**********" at bounding box center [955, 502] width 715 height 19
